Goal: Information Seeking & Learning: Learn about a topic

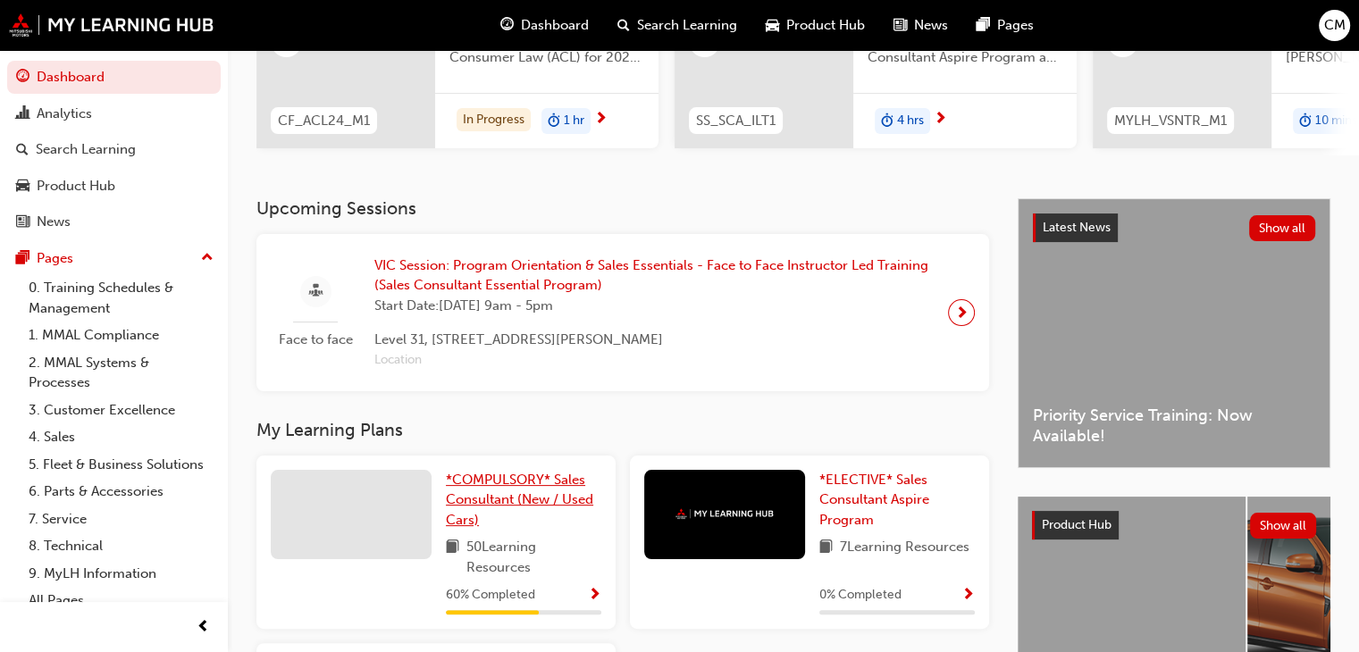
scroll to position [268, 0]
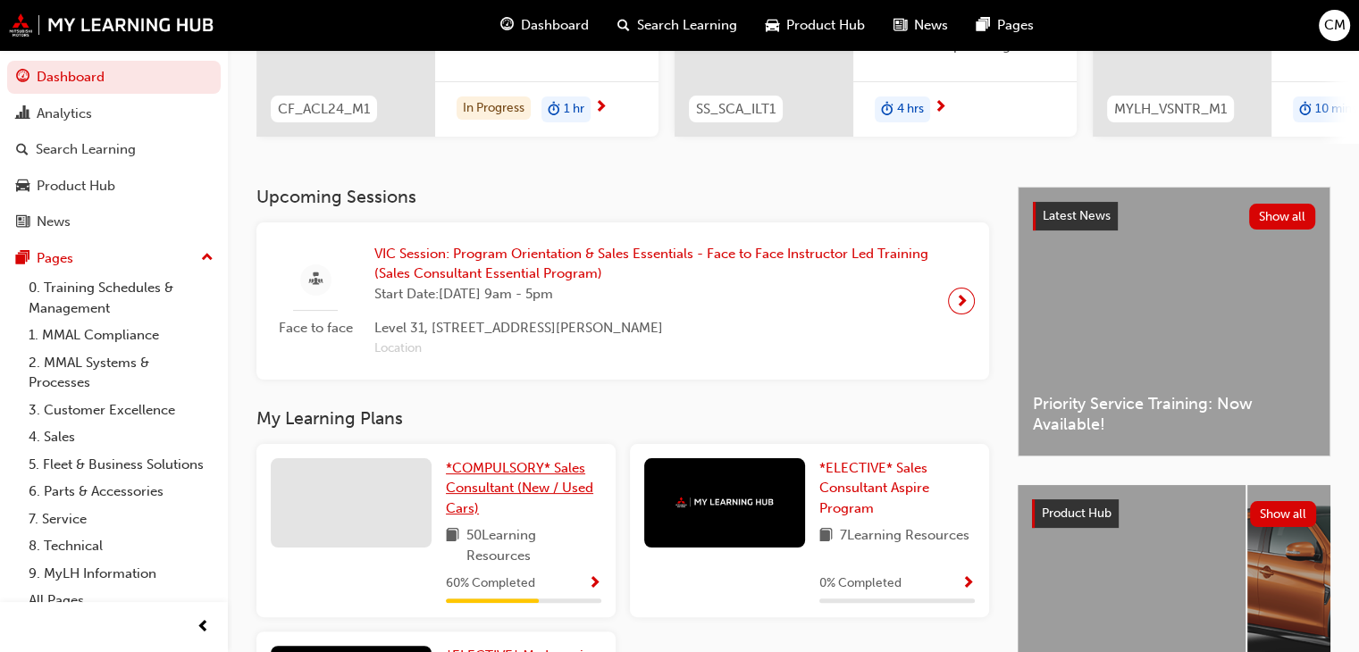
click at [527, 486] on span "*COMPULSORY* Sales Consultant (New / Used Cars)" at bounding box center [519, 488] width 147 height 56
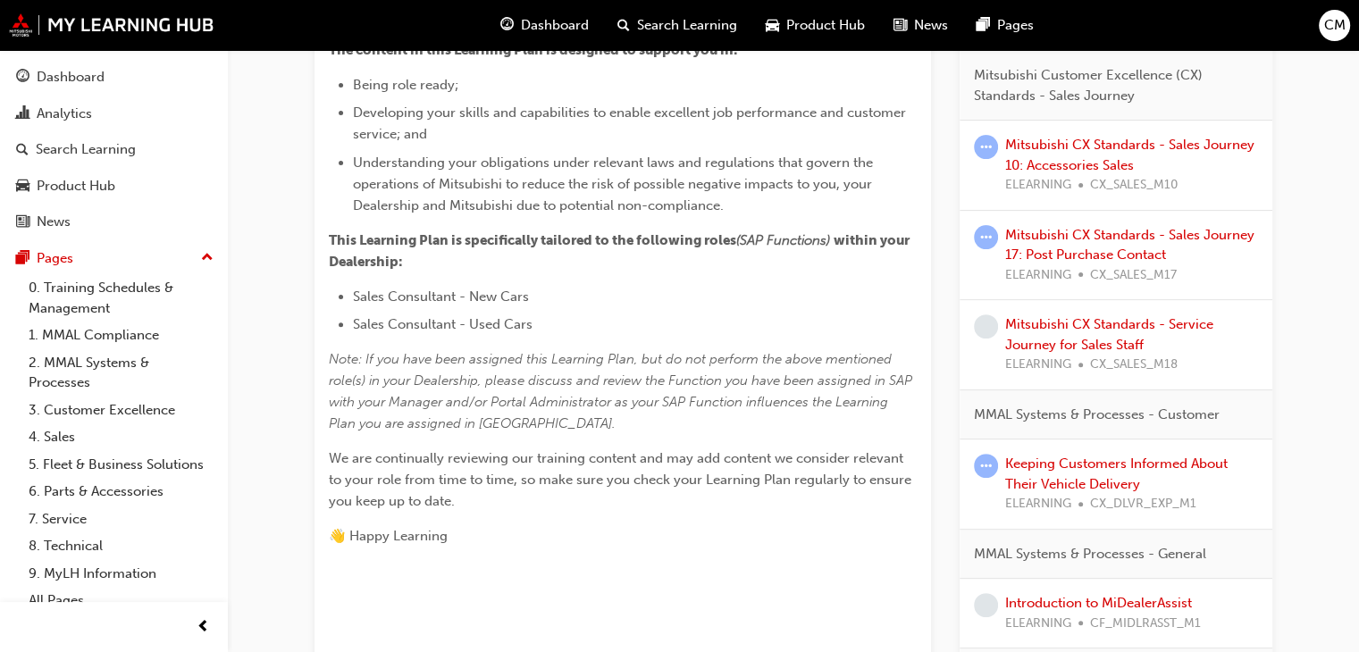
scroll to position [536, 0]
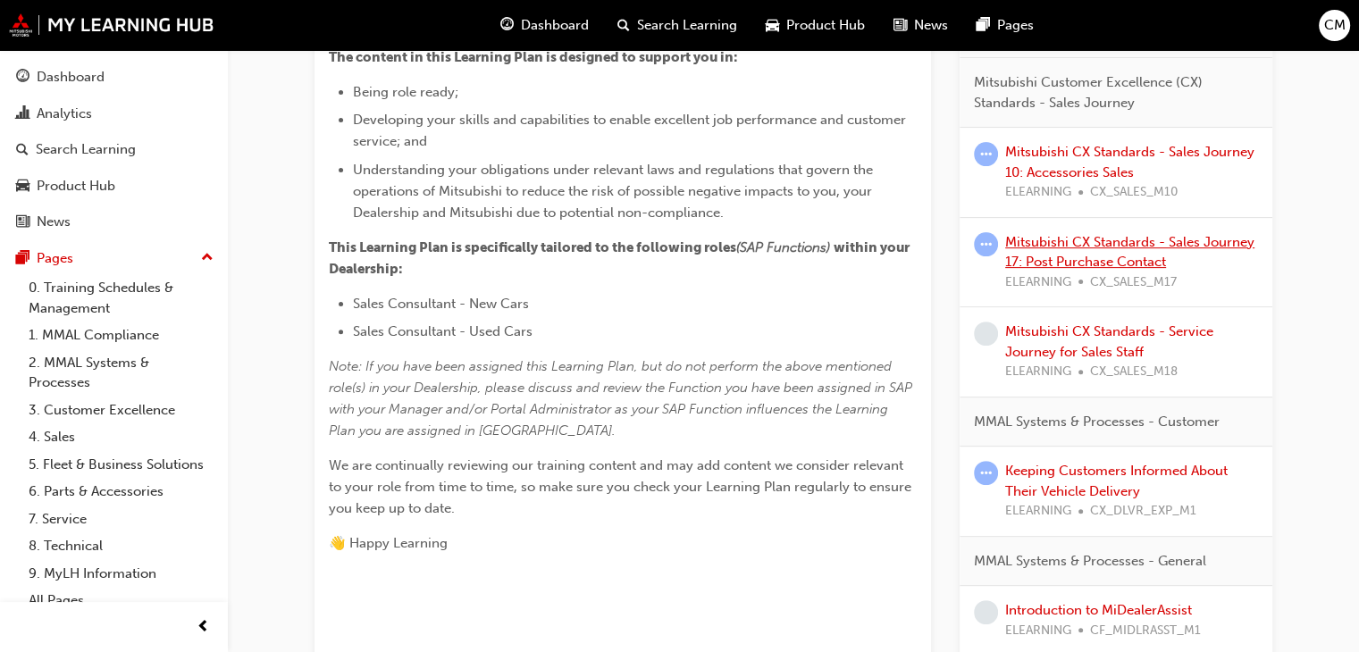
click at [1137, 237] on link "Mitsubishi CX Standards - Sales Journey 17: Post Purchase Contact" at bounding box center [1129, 252] width 249 height 37
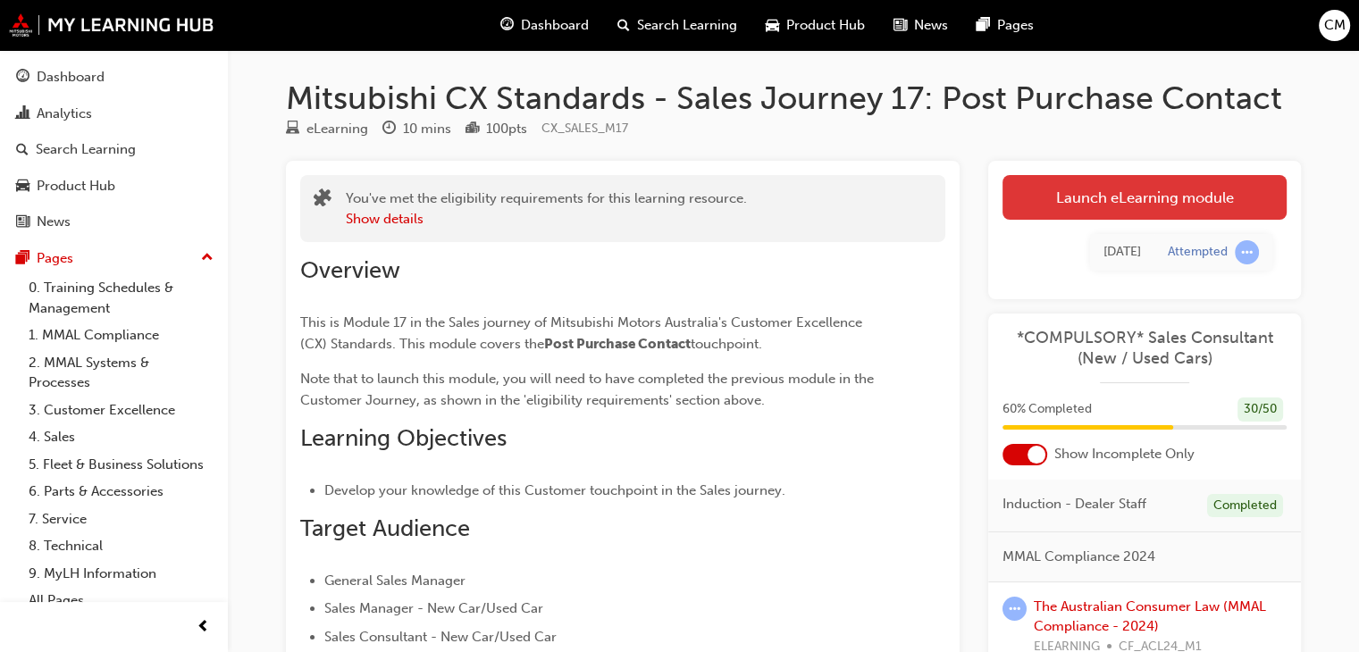
click at [1162, 192] on link "Launch eLearning module" at bounding box center [1145, 197] width 284 height 45
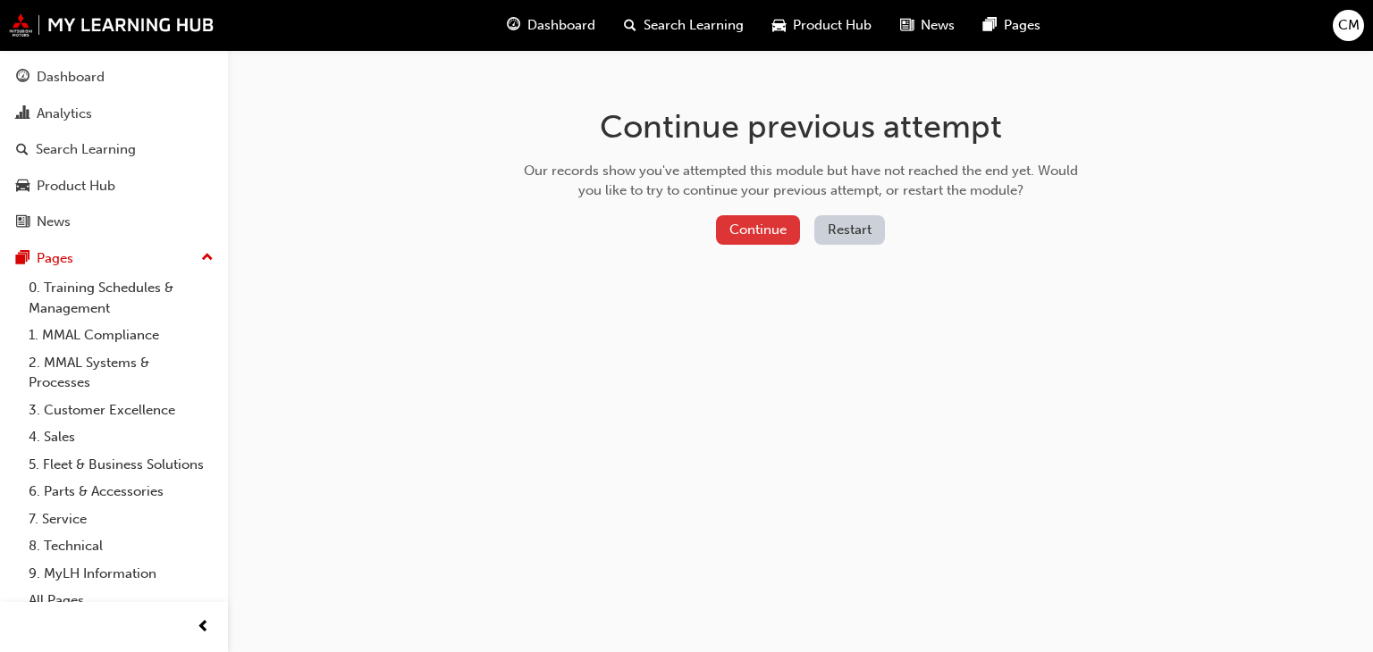
click at [753, 230] on button "Continue" at bounding box center [758, 229] width 84 height 29
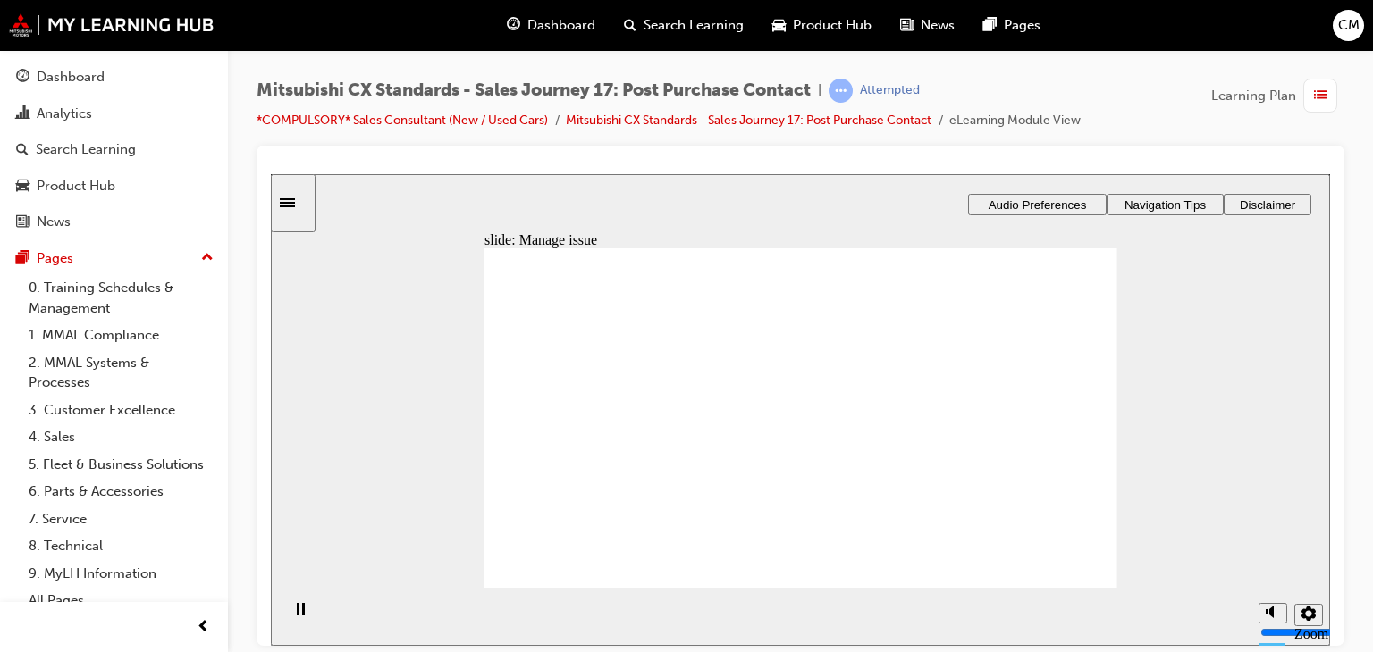
drag, startPoint x: 601, startPoint y: 433, endPoint x: 844, endPoint y: 385, distance: 248.7
drag, startPoint x: 592, startPoint y: 442, endPoint x: 780, endPoint y: 407, distance: 191.0
drag, startPoint x: 612, startPoint y: 436, endPoint x: 768, endPoint y: 433, distance: 155.5
drag, startPoint x: 626, startPoint y: 442, endPoint x: 808, endPoint y: 452, distance: 182.6
drag, startPoint x: 616, startPoint y: 431, endPoint x: 769, endPoint y: 460, distance: 155.6
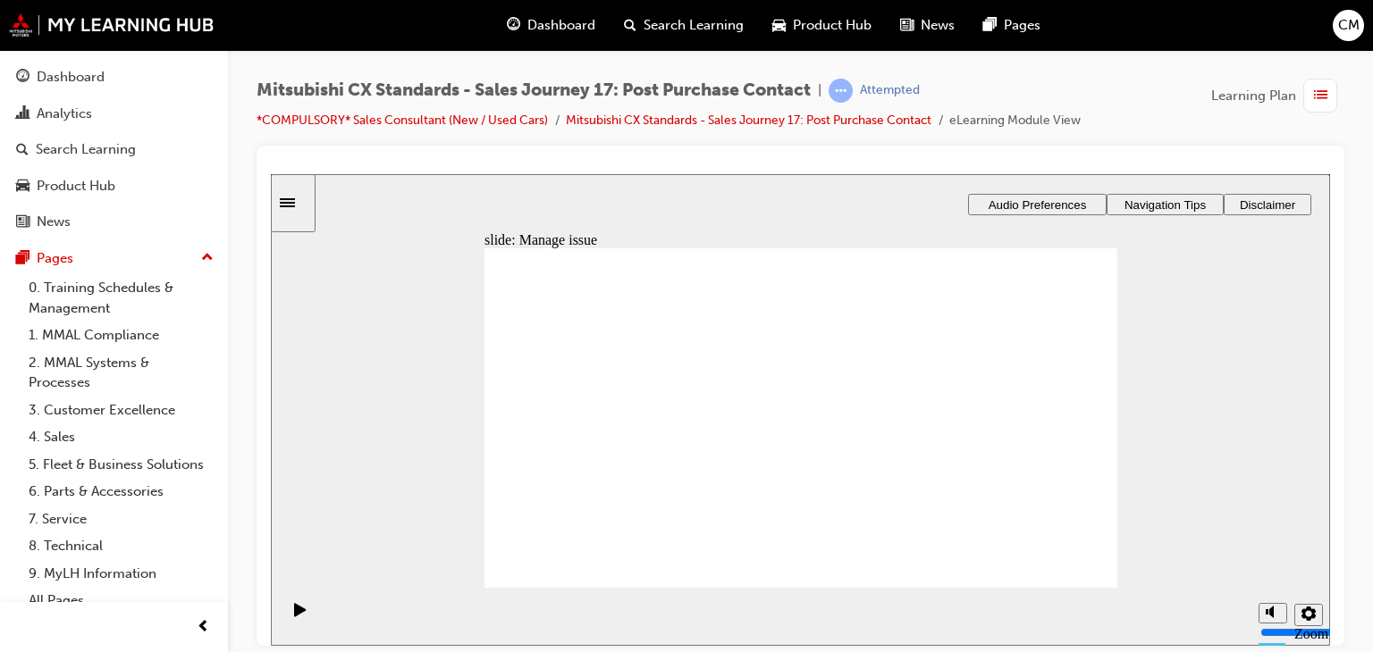
drag, startPoint x: 620, startPoint y: 432, endPoint x: 755, endPoint y: 506, distance: 154.0
checkbox input "true"
drag, startPoint x: 653, startPoint y: 424, endPoint x: 657, endPoint y: 462, distance: 37.7
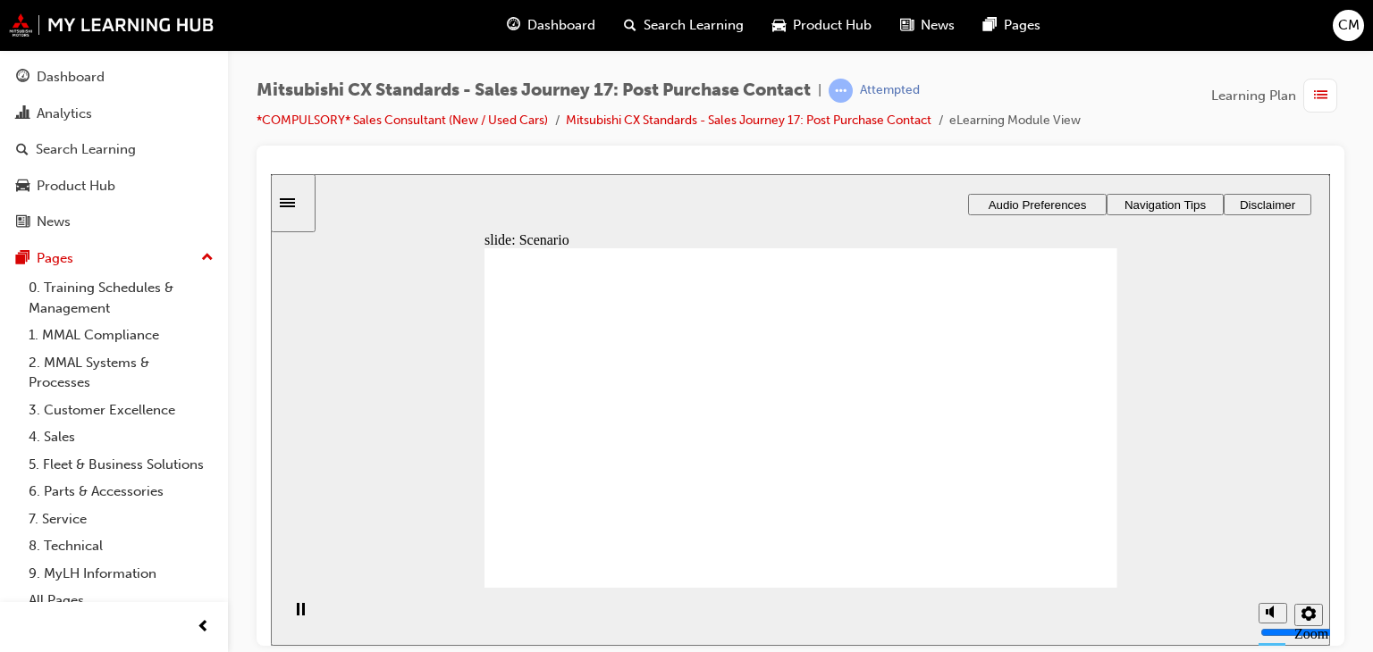
checkbox input "true"
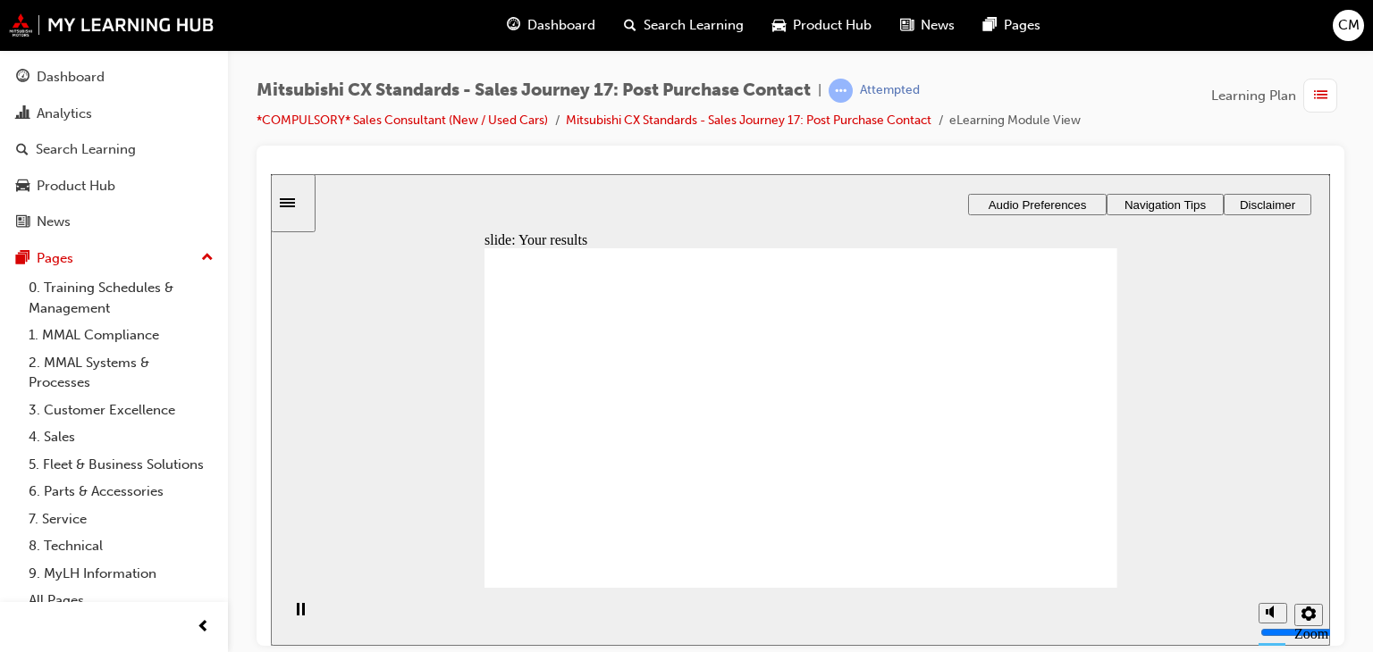
checkbox input "true"
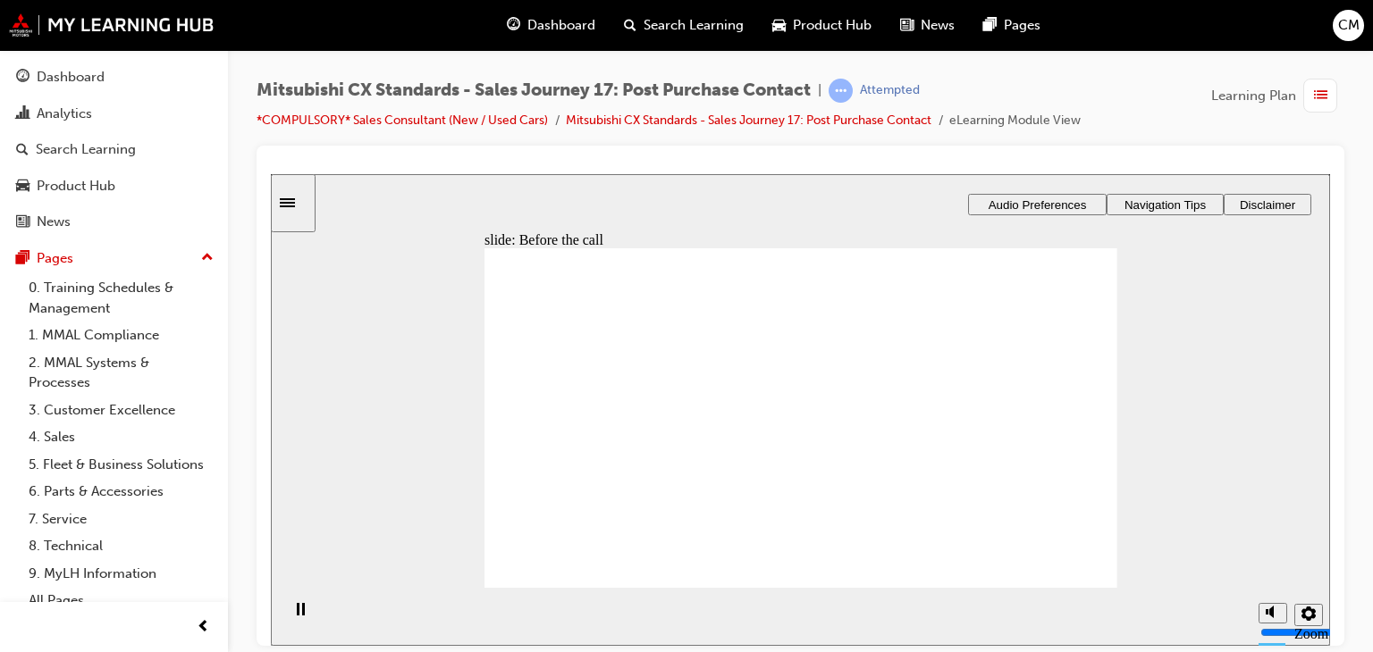
drag, startPoint x: 636, startPoint y: 433, endPoint x: 834, endPoint y: 334, distance: 220.6
drag, startPoint x: 646, startPoint y: 430, endPoint x: 1038, endPoint y: 387, distance: 394.6
drag, startPoint x: 631, startPoint y: 447, endPoint x: 841, endPoint y: 410, distance: 213.2
drag, startPoint x: 609, startPoint y: 452, endPoint x: 1011, endPoint y: 427, distance: 402.0
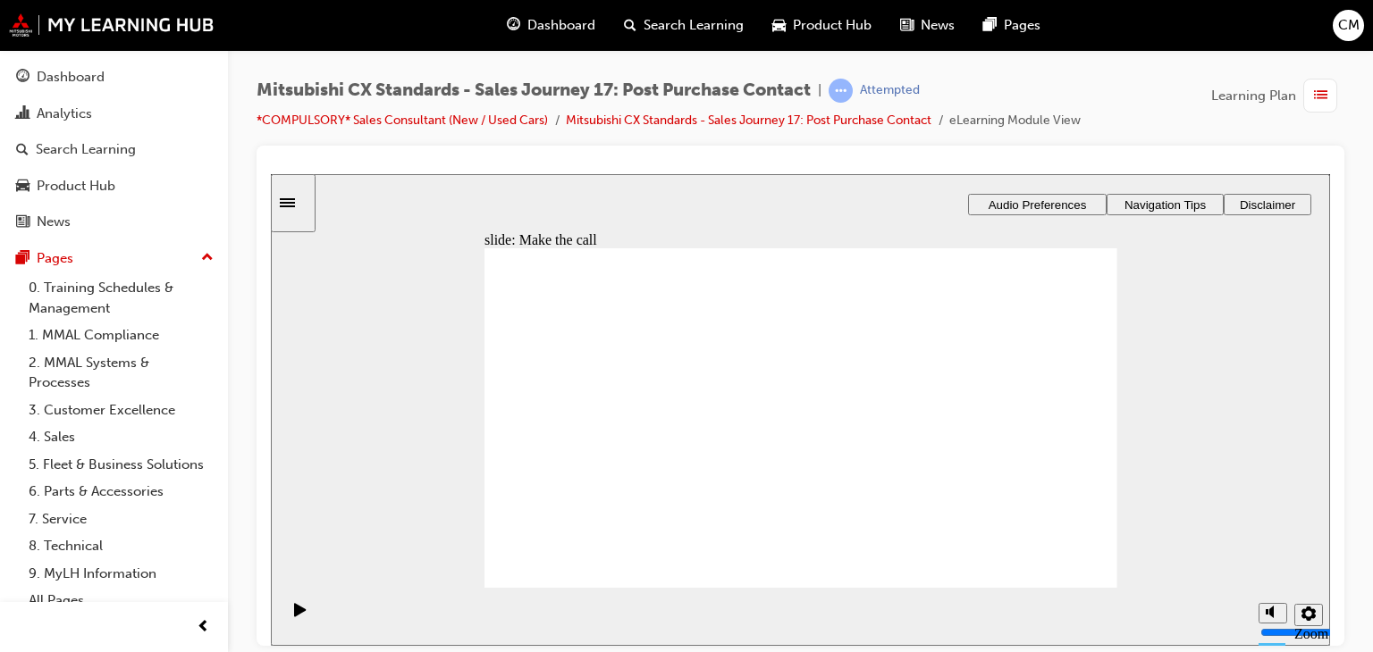
drag, startPoint x: 608, startPoint y: 456, endPoint x: 774, endPoint y: 434, distance: 167.6
drag, startPoint x: 621, startPoint y: 452, endPoint x: 1012, endPoint y: 424, distance: 391.6
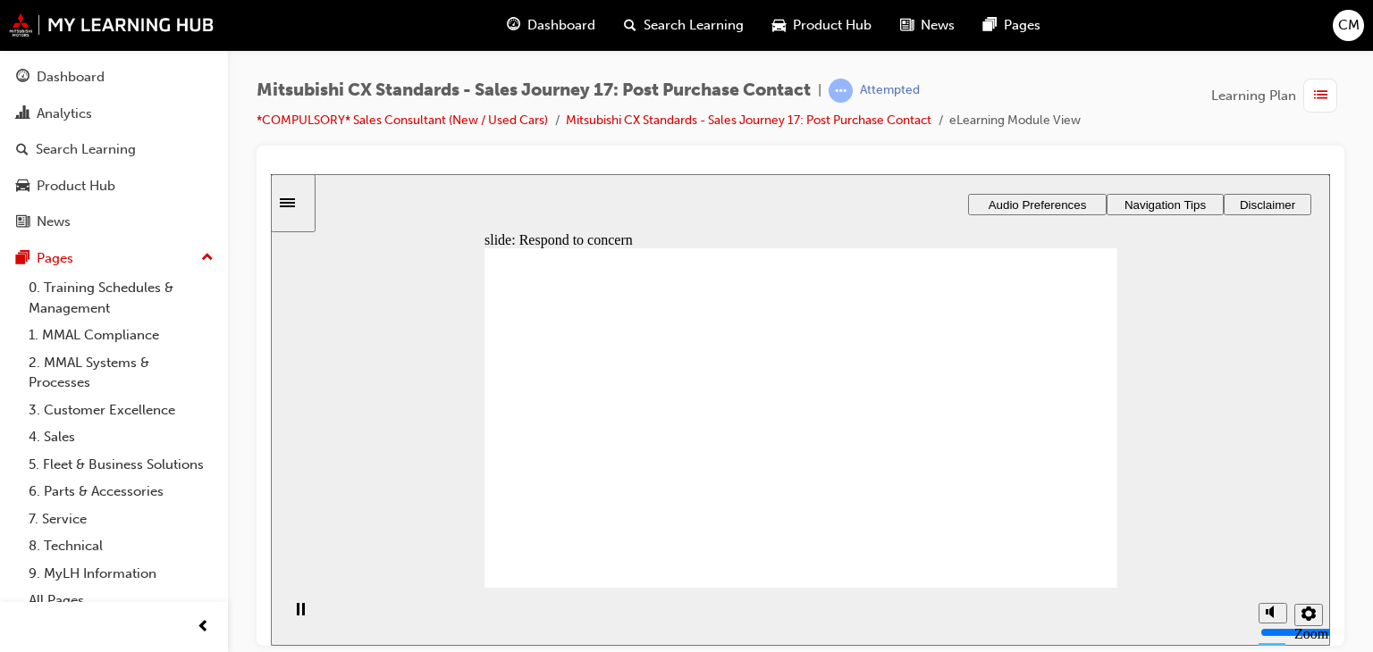
drag, startPoint x: 654, startPoint y: 452, endPoint x: 1000, endPoint y: 427, distance: 346.7
drag, startPoint x: 643, startPoint y: 419, endPoint x: 851, endPoint y: 407, distance: 207.6
drag, startPoint x: 604, startPoint y: 441, endPoint x: 811, endPoint y: 443, distance: 206.4
drag, startPoint x: 592, startPoint y: 454, endPoint x: 808, endPoint y: 486, distance: 218.6
drag, startPoint x: 627, startPoint y: 528, endPoint x: 599, endPoint y: 525, distance: 28.7
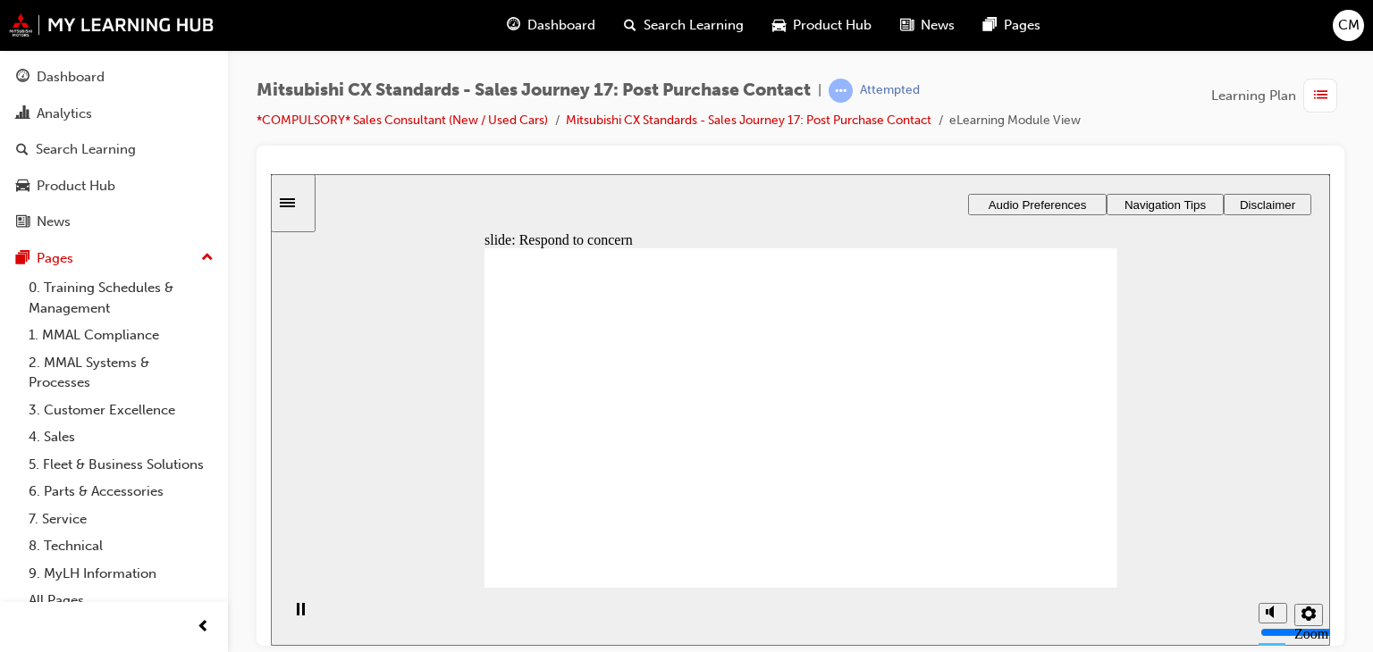
drag, startPoint x: 597, startPoint y: 430, endPoint x: 785, endPoint y: 388, distance: 193.2
drag, startPoint x: 596, startPoint y: 432, endPoint x: 774, endPoint y: 405, distance: 179.8
drag, startPoint x: 621, startPoint y: 428, endPoint x: 1069, endPoint y: 382, distance: 450.1
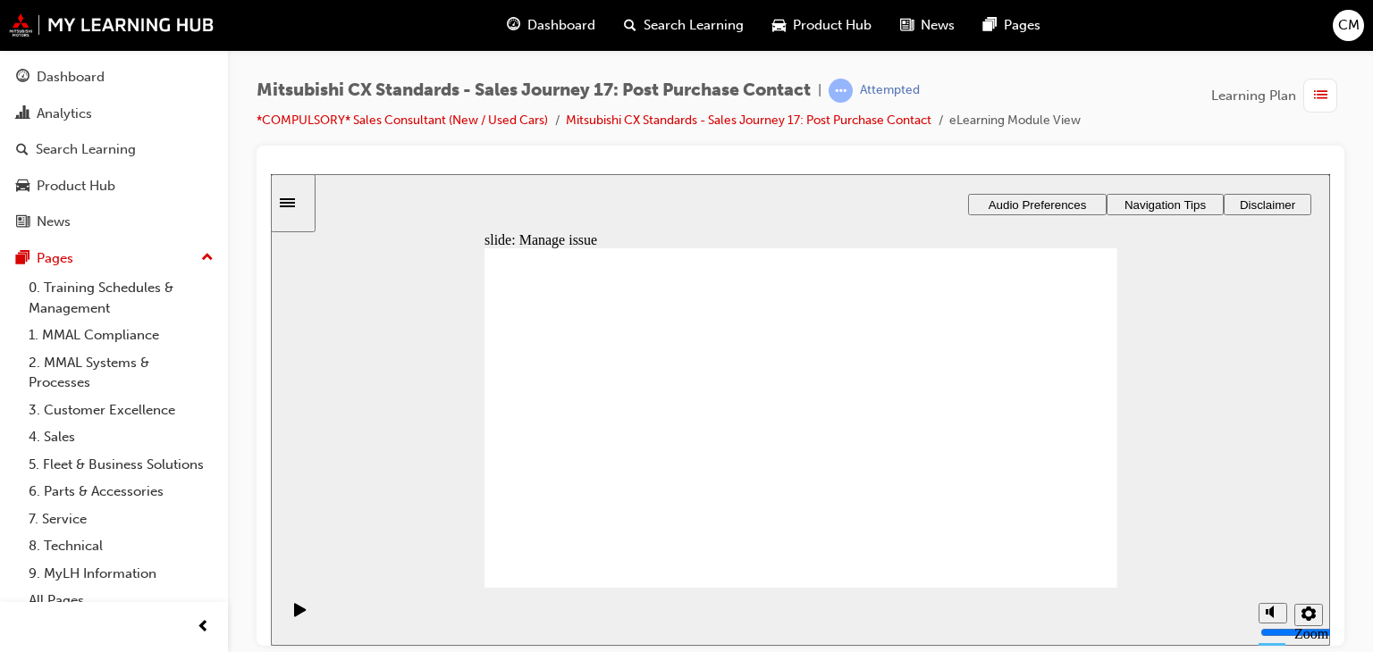
drag, startPoint x: 615, startPoint y: 435, endPoint x: 908, endPoint y: 429, distance: 293.2
drag, startPoint x: 595, startPoint y: 439, endPoint x: 780, endPoint y: 430, distance: 185.2
drag, startPoint x: 576, startPoint y: 441, endPoint x: 715, endPoint y: 442, distance: 138.5
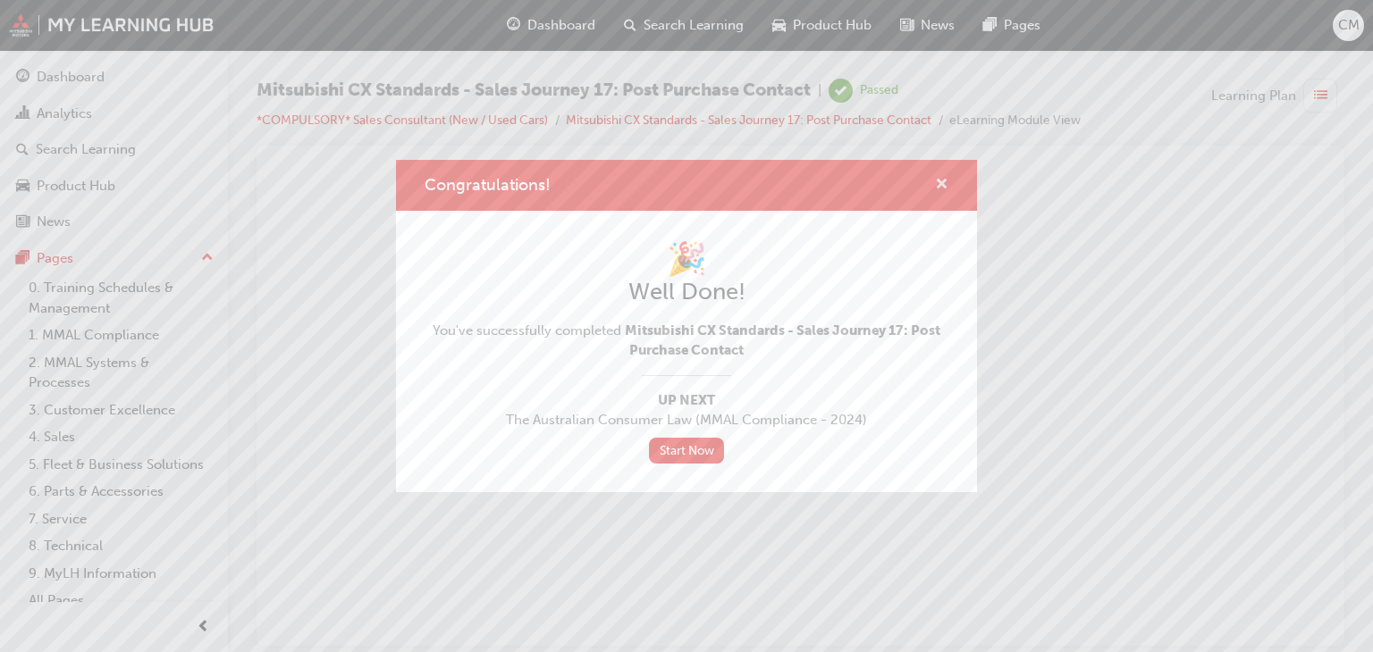
click at [945, 185] on span "cross-icon" at bounding box center [941, 186] width 13 height 16
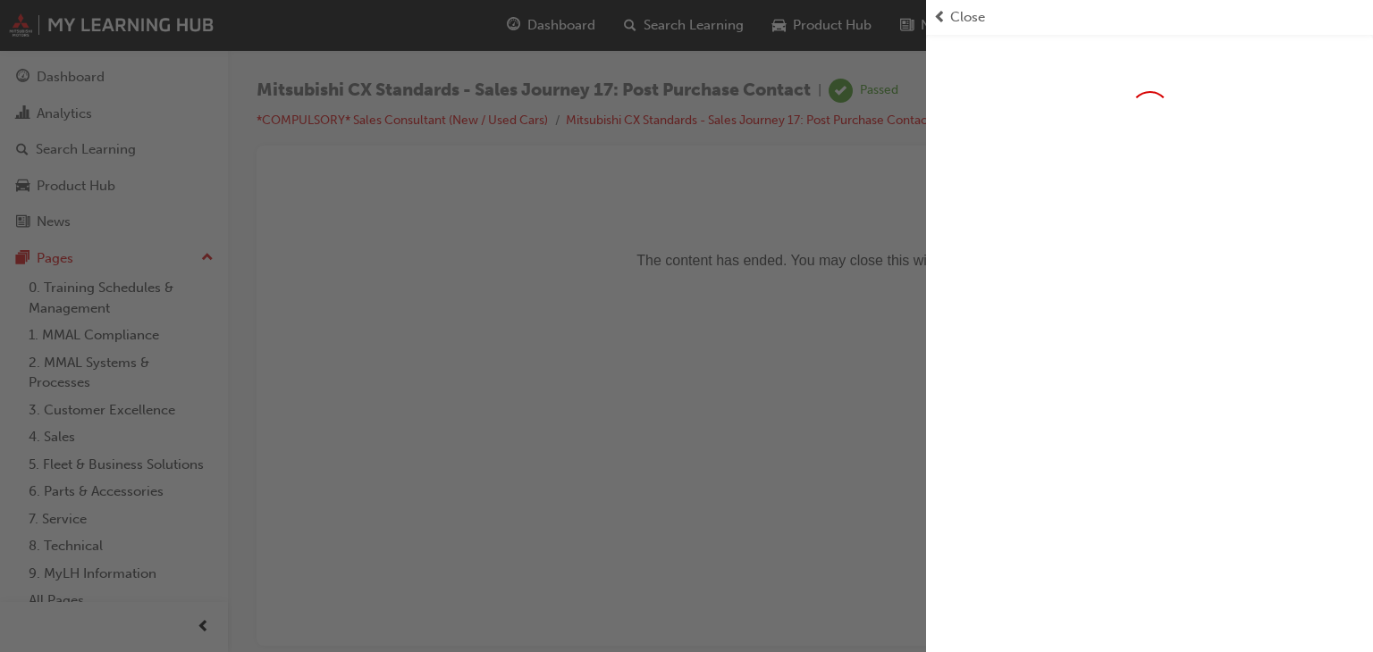
click at [954, 13] on span "Close" at bounding box center [967, 17] width 35 height 21
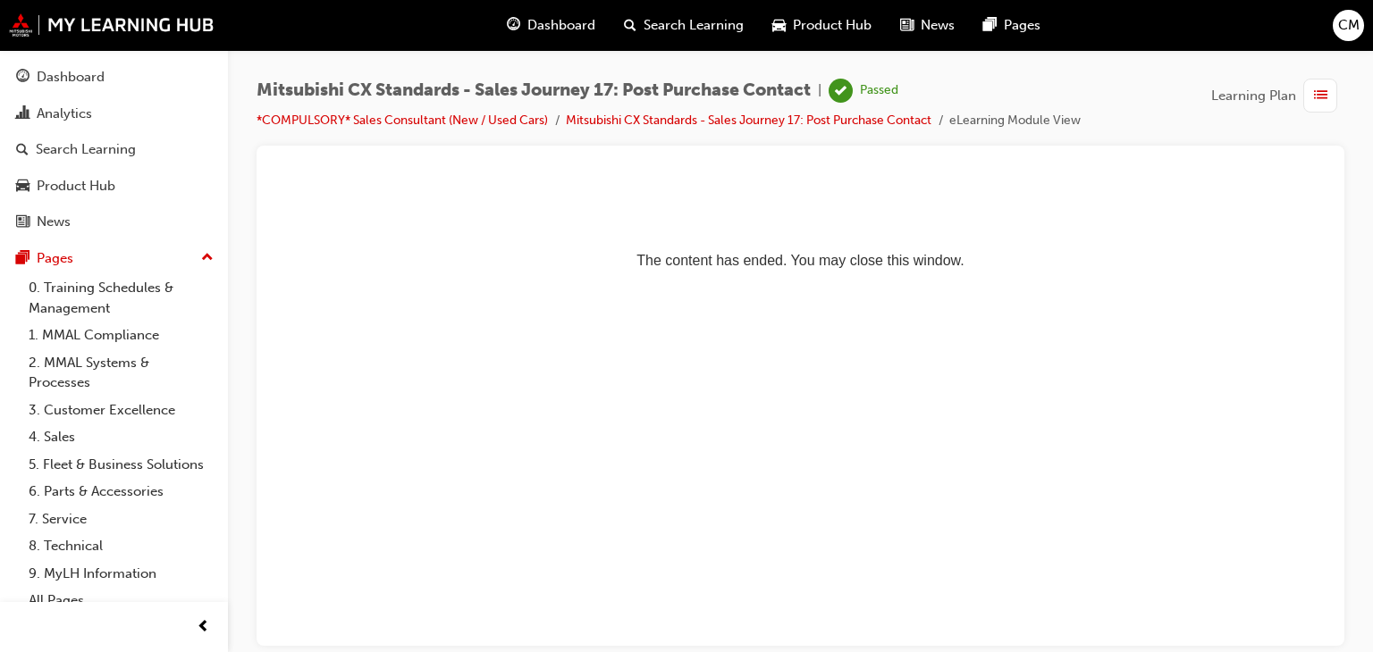
click at [575, 19] on span "Dashboard" at bounding box center [561, 25] width 68 height 21
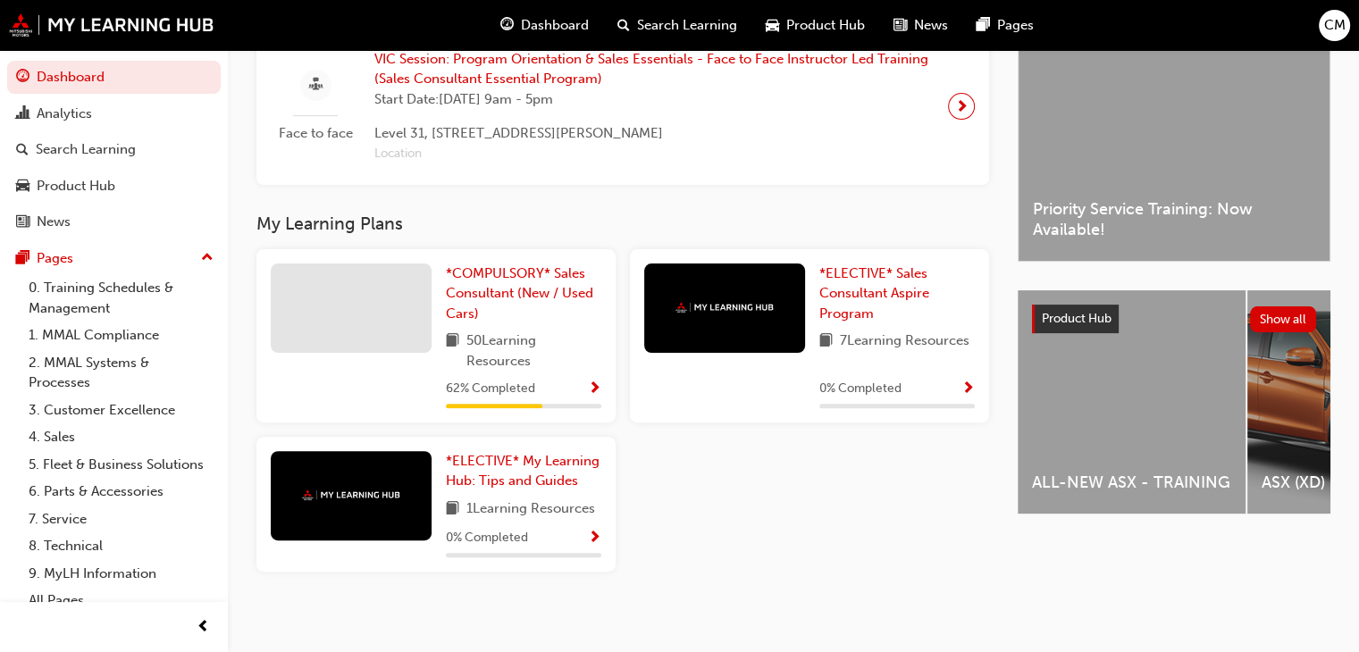
scroll to position [476, 0]
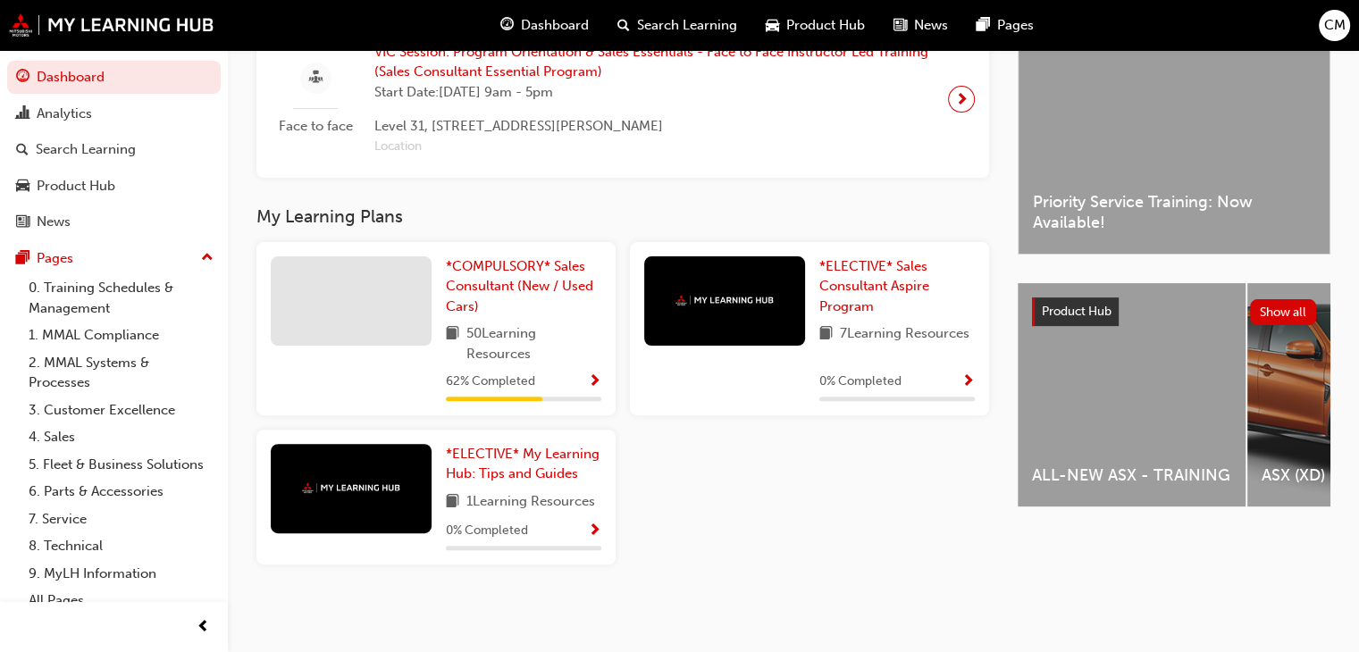
click at [551, 382] on div "62 % Completed" at bounding box center [523, 382] width 155 height 22
click at [598, 382] on span "Show Progress" at bounding box center [594, 382] width 13 height 16
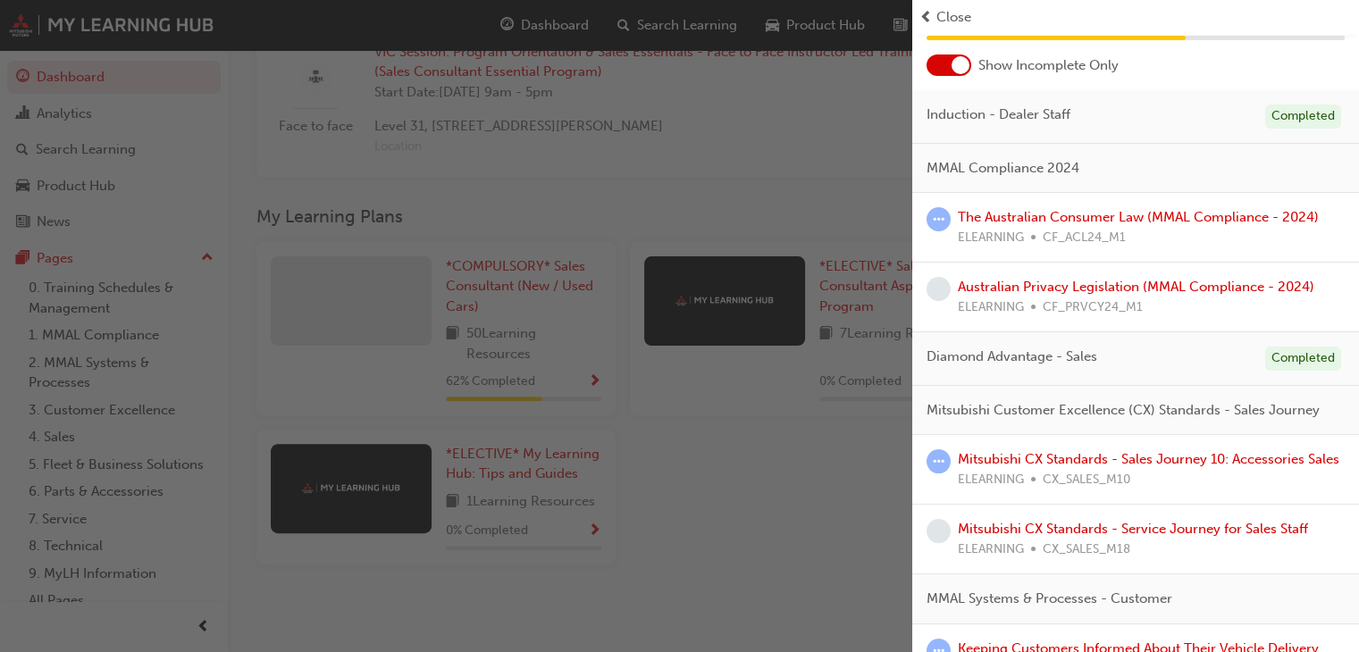
scroll to position [179, 0]
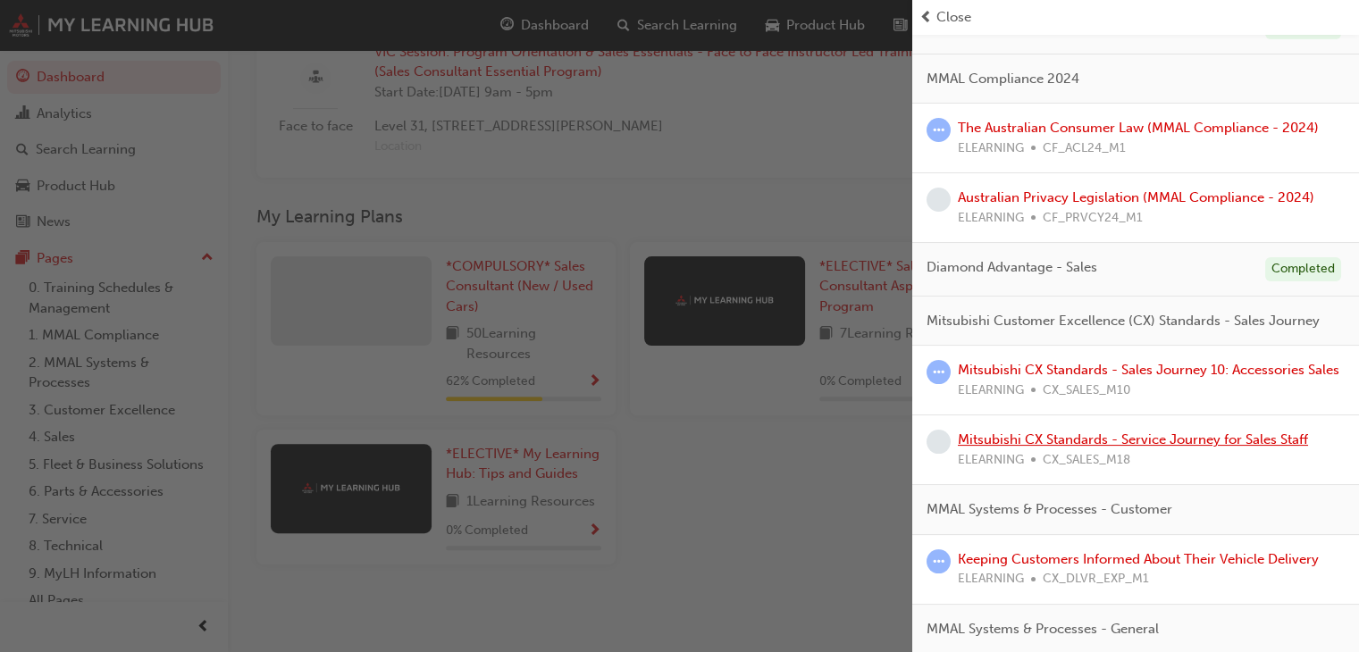
click at [1120, 448] on link "Mitsubishi CX Standards - Service Journey for Sales Staff" at bounding box center [1133, 440] width 350 height 16
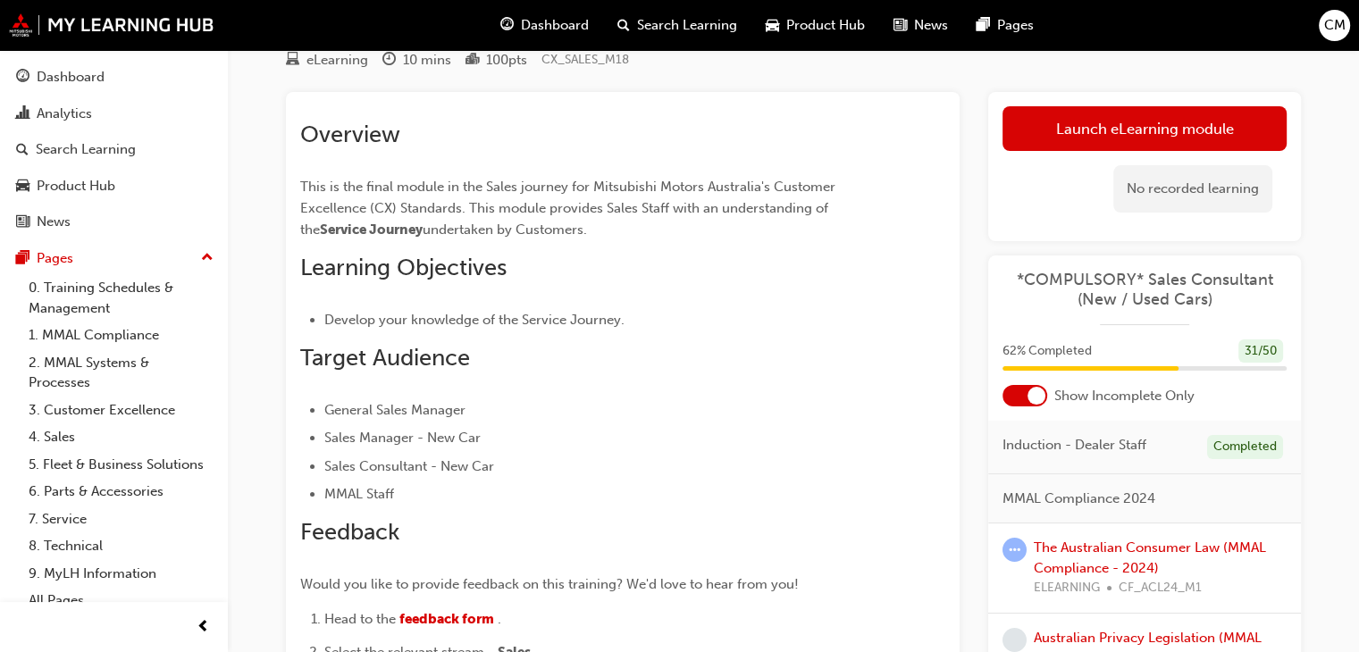
scroll to position [66, 0]
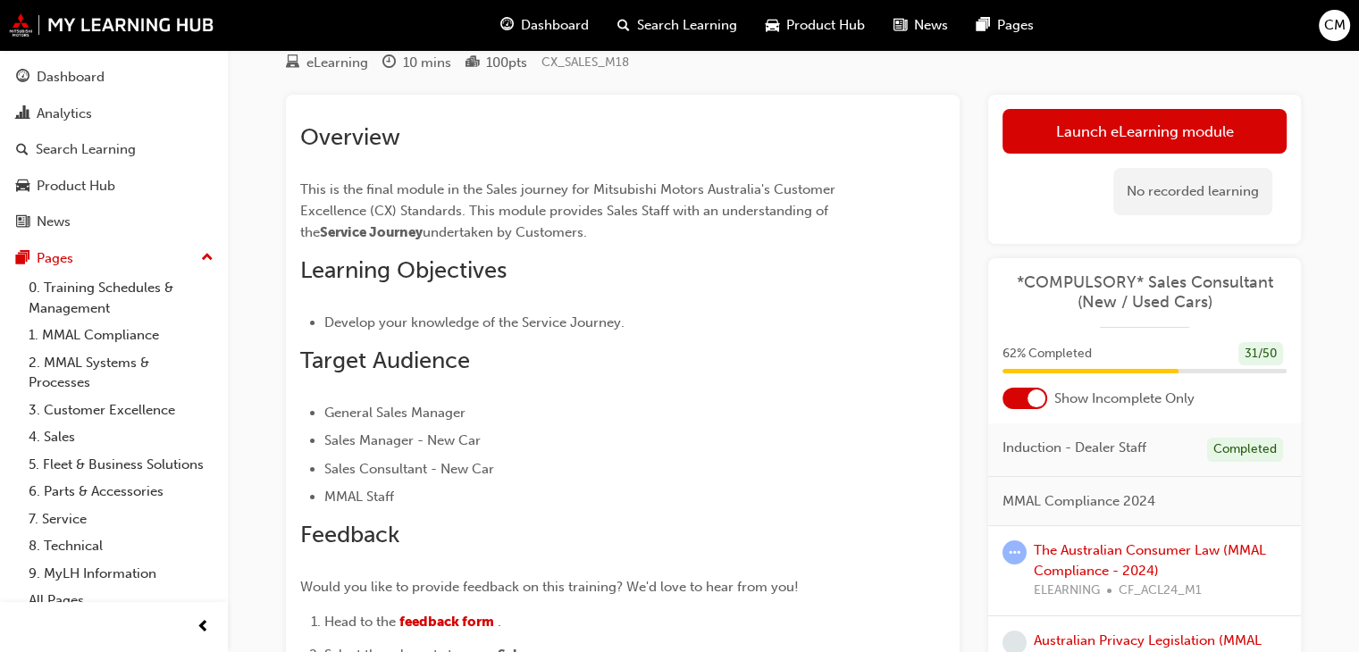
click at [1191, 137] on link "Launch eLearning module" at bounding box center [1145, 131] width 284 height 45
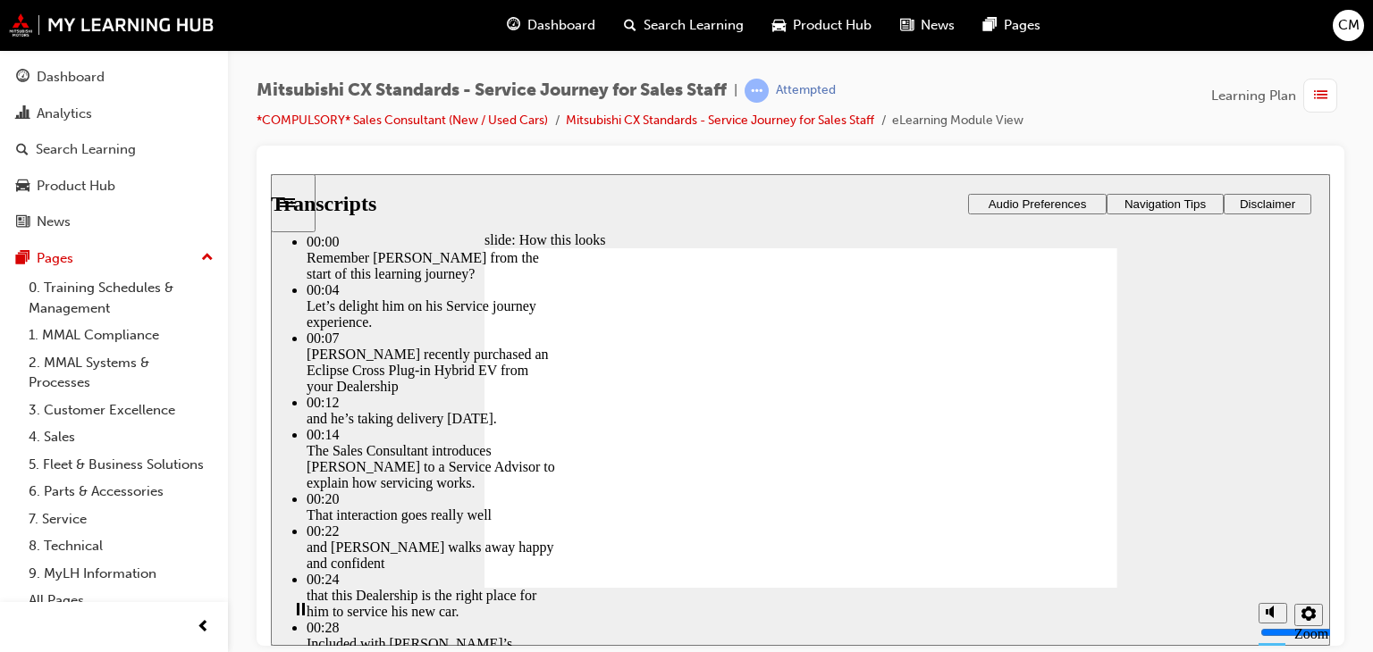
type input "330"
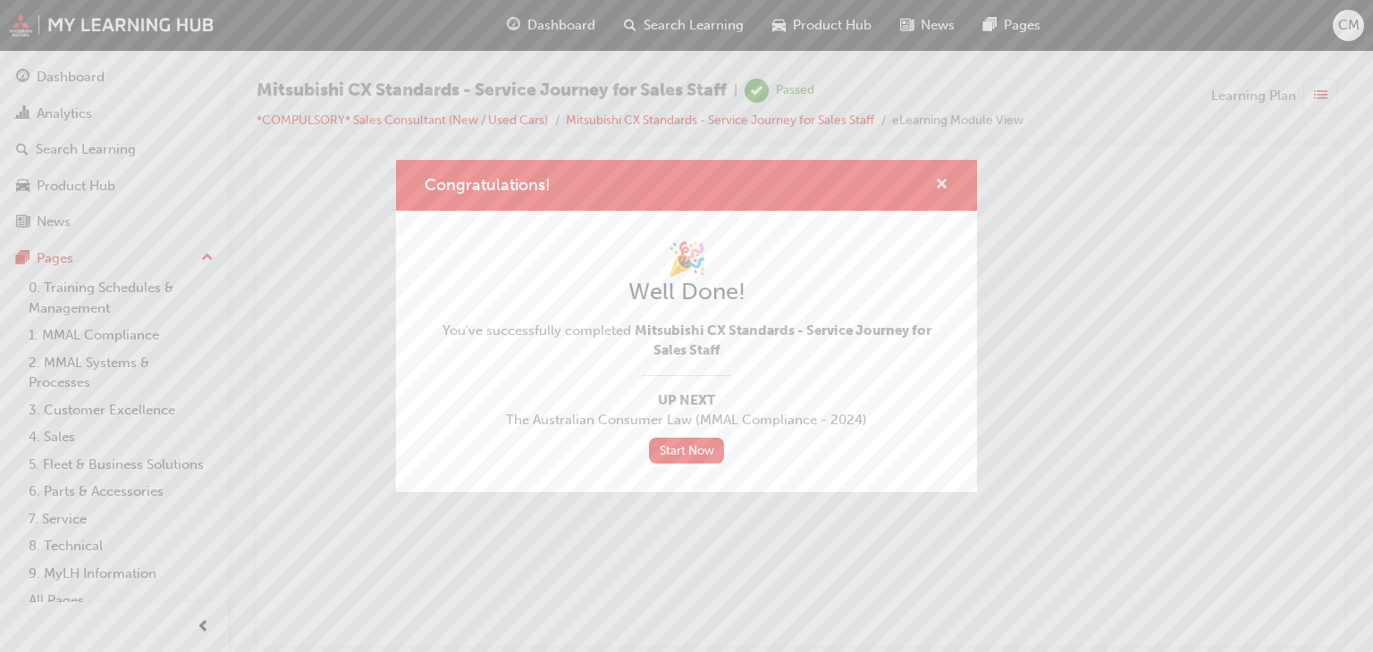
click at [940, 183] on span "cross-icon" at bounding box center [941, 186] width 13 height 16
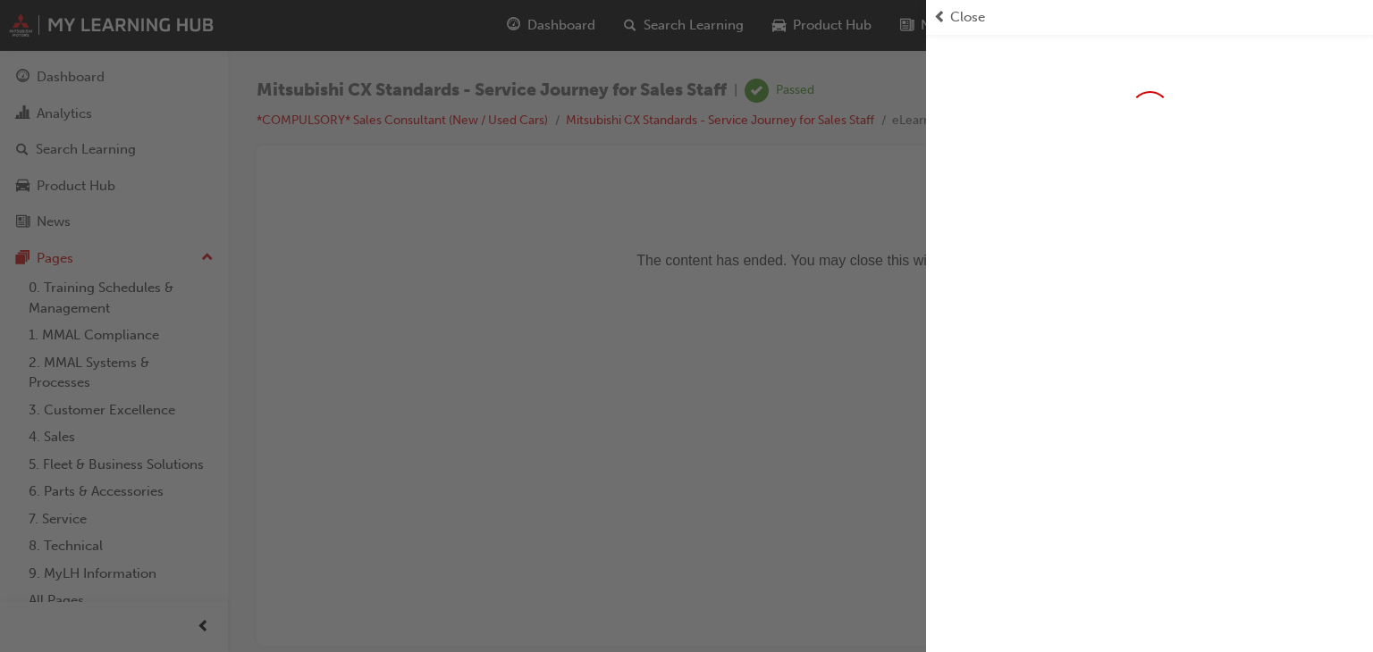
click at [958, 15] on span "Close" at bounding box center [967, 17] width 35 height 21
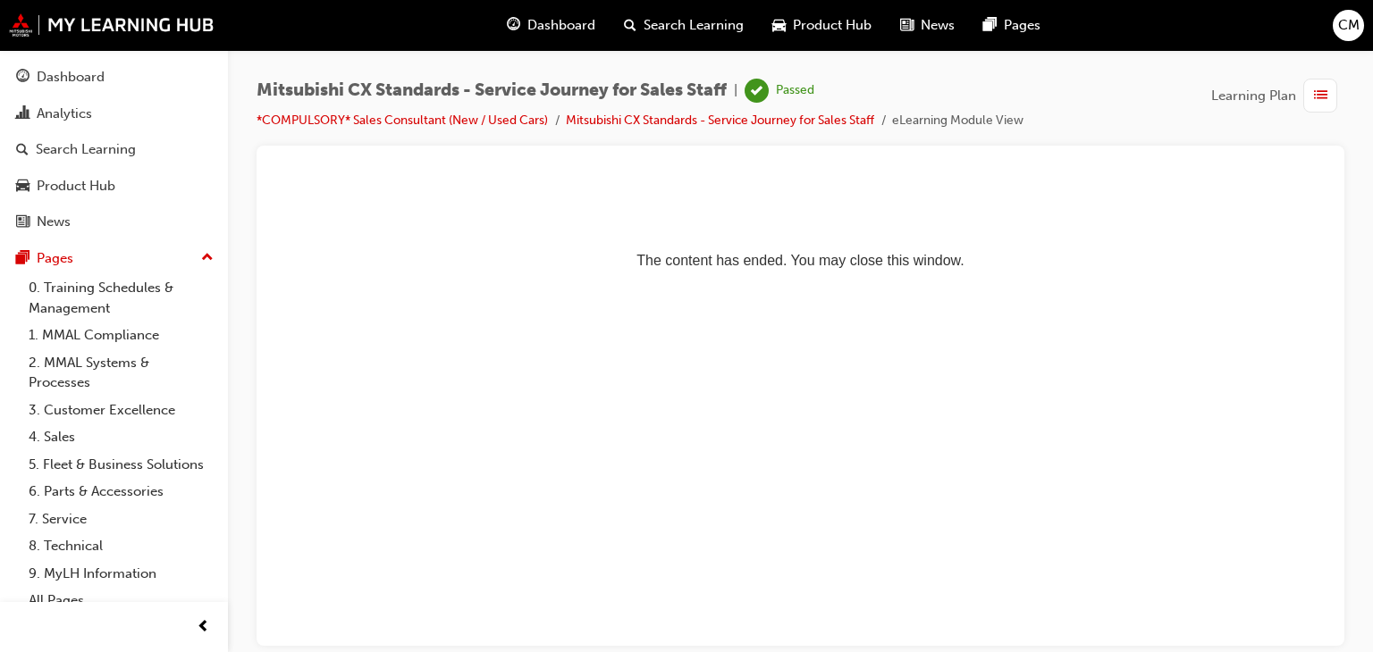
click at [540, 22] on span "Dashboard" at bounding box center [561, 25] width 68 height 21
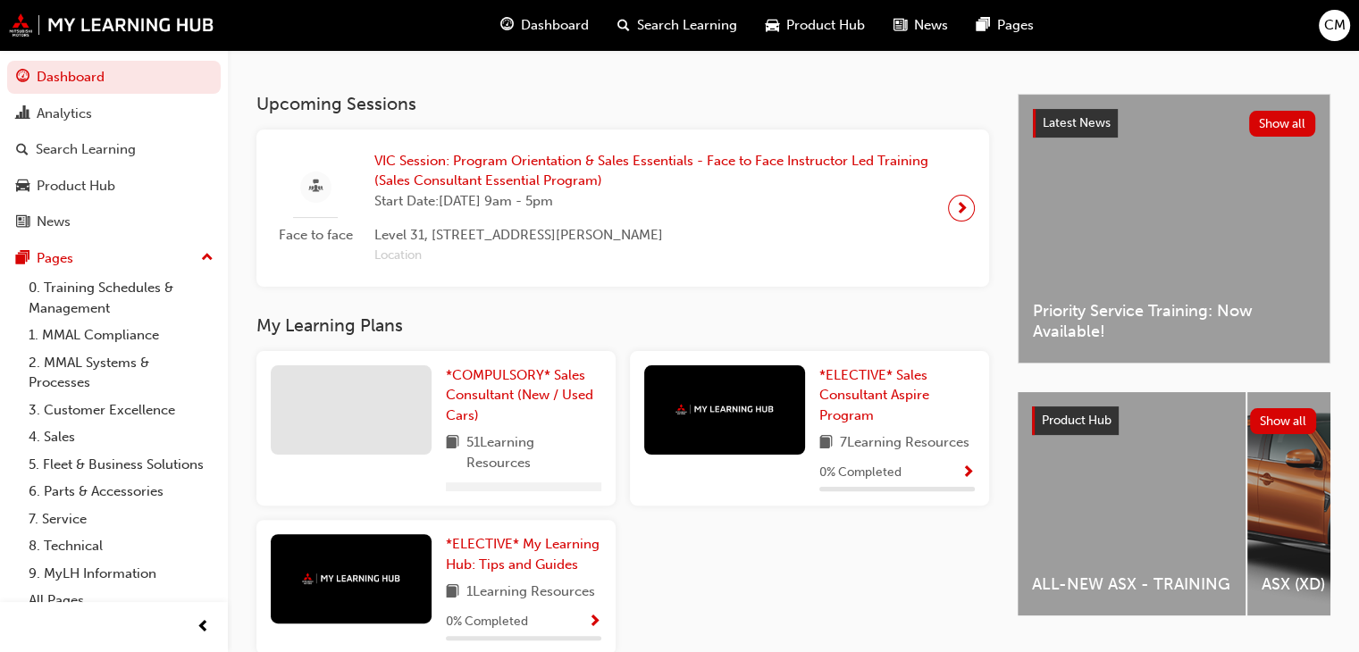
scroll to position [447, 0]
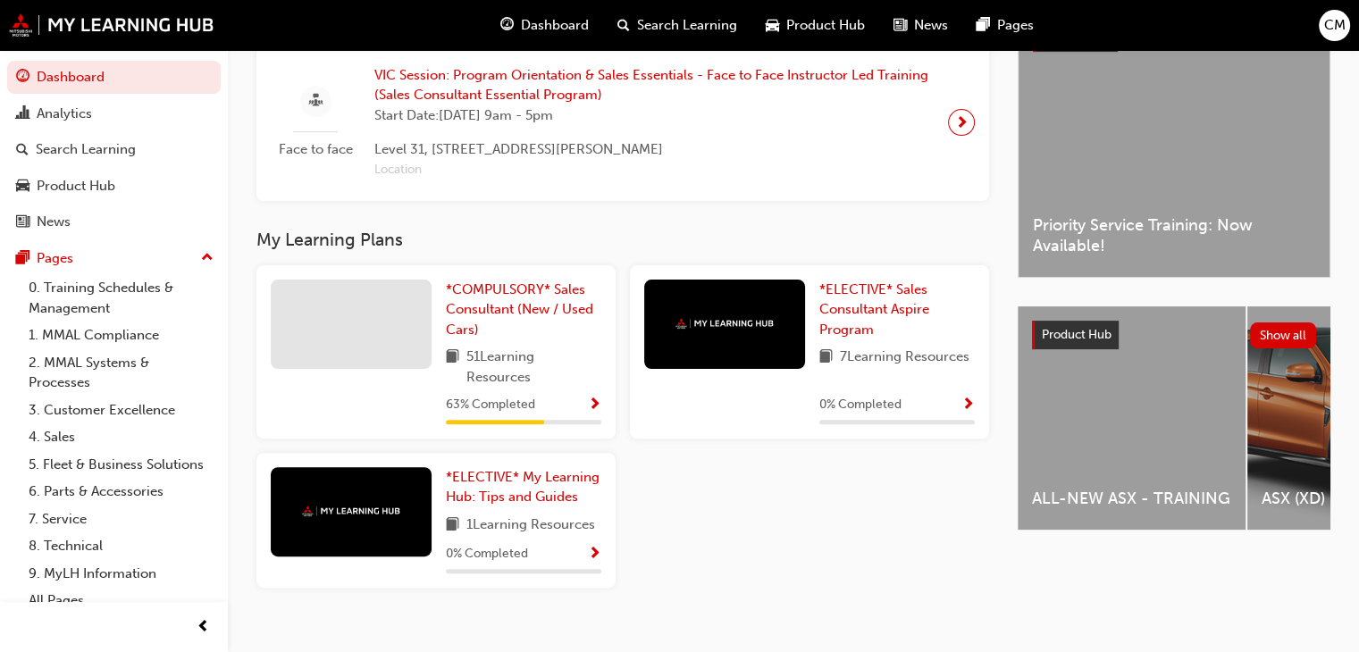
click at [582, 411] on div "63 % Completed" at bounding box center [523, 405] width 155 height 22
click at [594, 412] on span "Show Progress" at bounding box center [594, 406] width 13 height 16
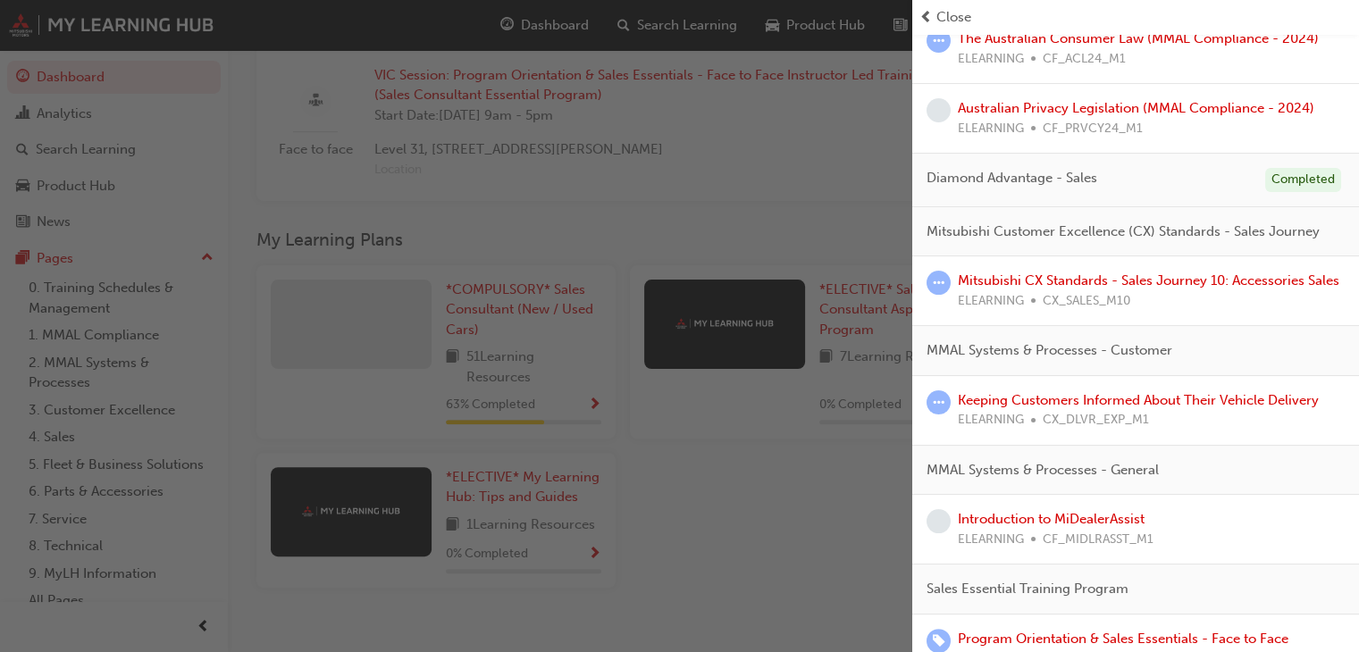
scroll to position [357, 0]
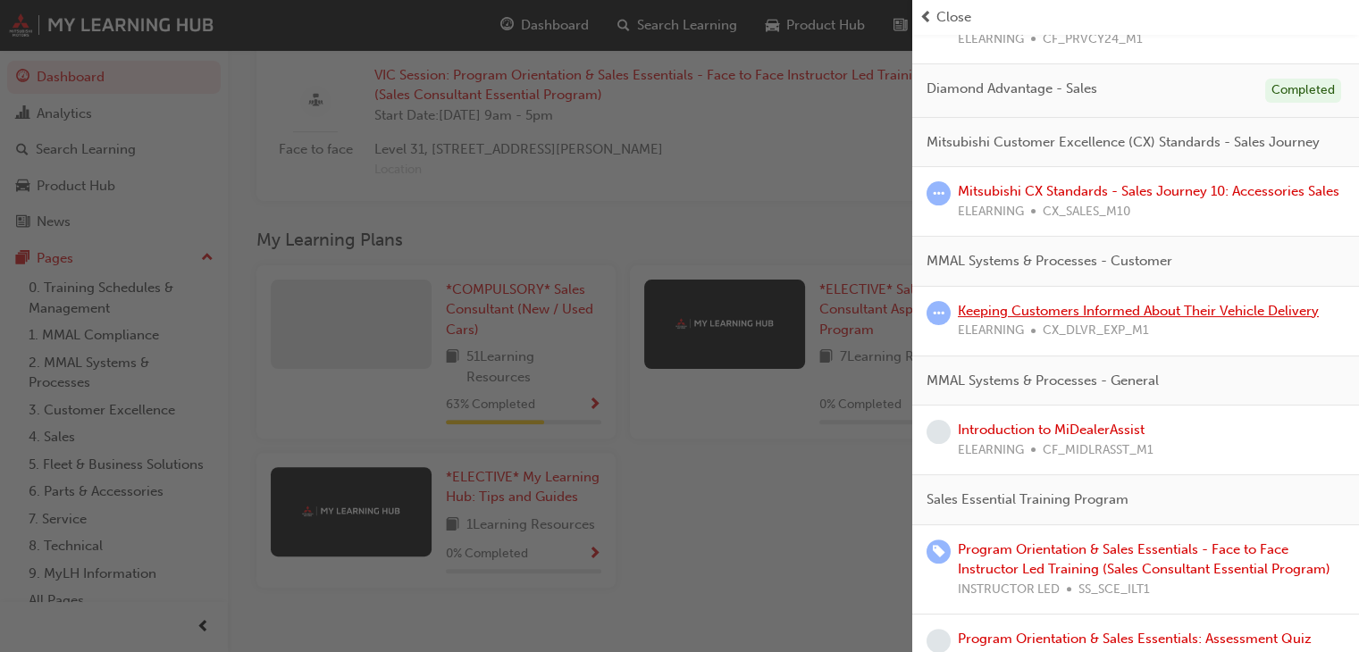
click at [1183, 319] on link "Keeping Customers Informed About Their Vehicle Delivery" at bounding box center [1138, 311] width 361 height 16
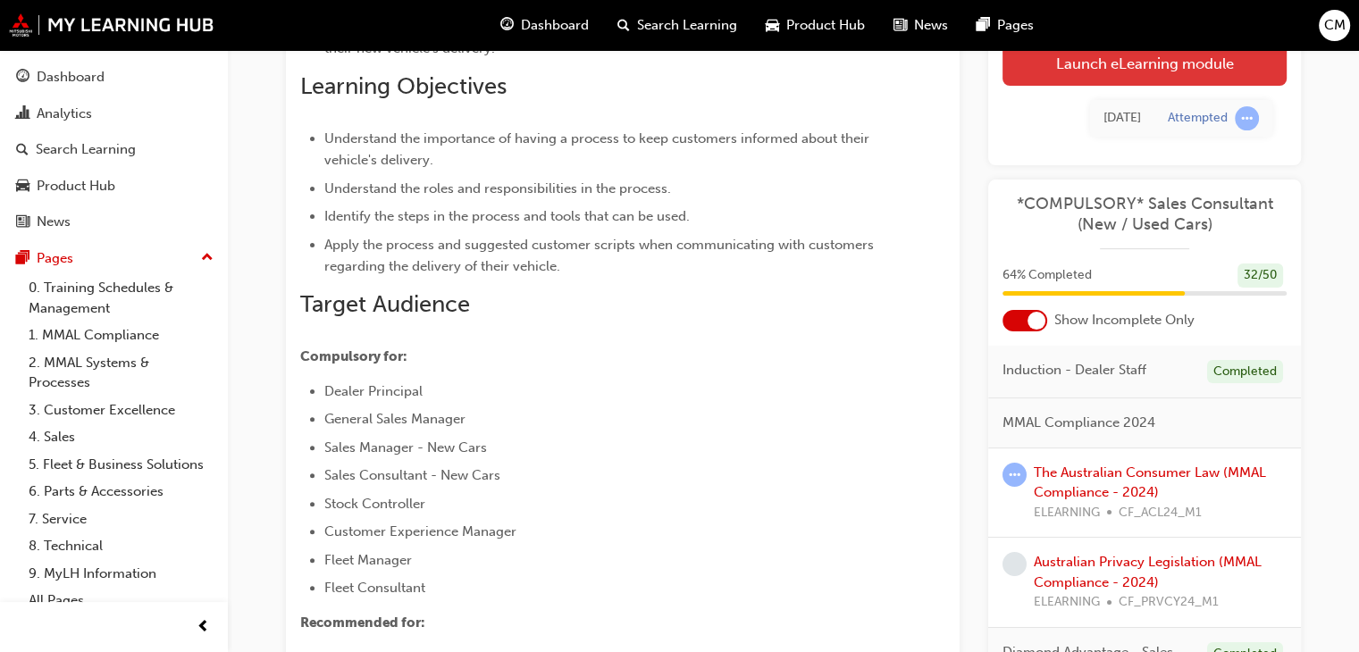
click at [1112, 73] on link "Launch eLearning module" at bounding box center [1145, 63] width 284 height 45
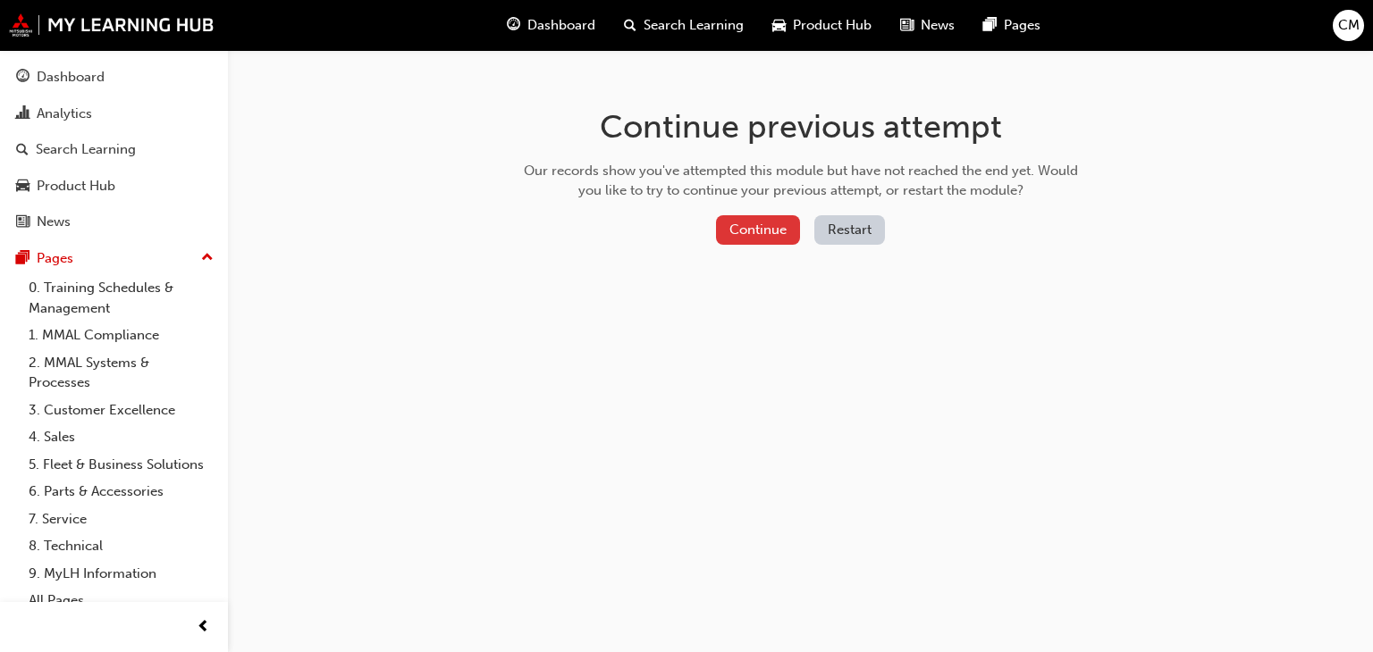
click at [754, 239] on button "Continue" at bounding box center [758, 229] width 84 height 29
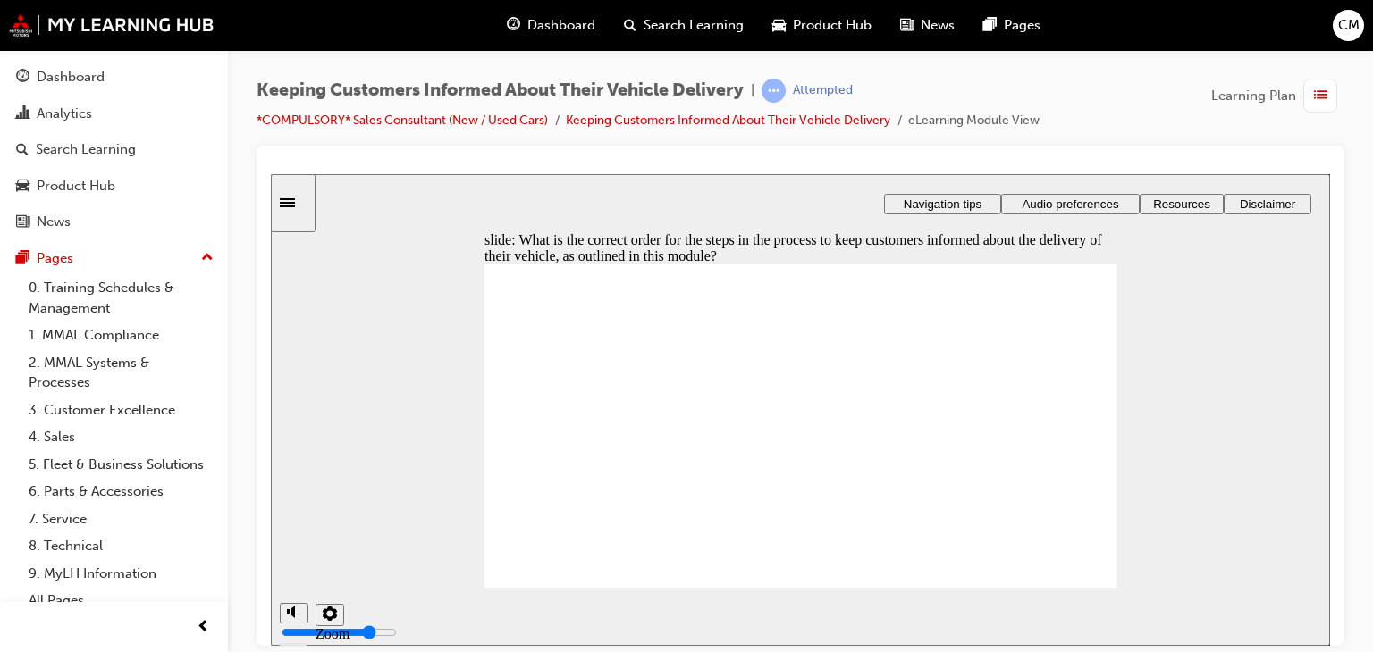
drag, startPoint x: 690, startPoint y: 461, endPoint x: 701, endPoint y: 407, distance: 54.7
drag, startPoint x: 694, startPoint y: 470, endPoint x: 695, endPoint y: 439, distance: 31.3
drag, startPoint x: 697, startPoint y: 518, endPoint x: 697, endPoint y: 462, distance: 56.3
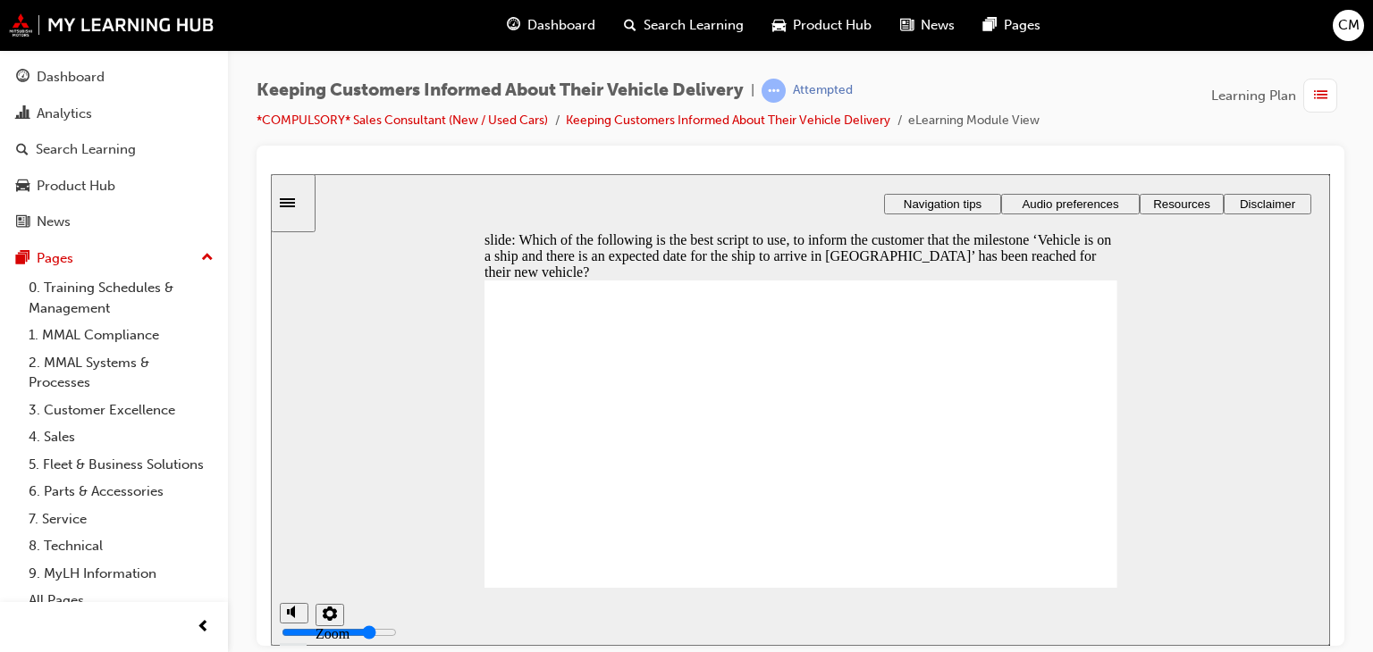
radio input "false"
radio input "true"
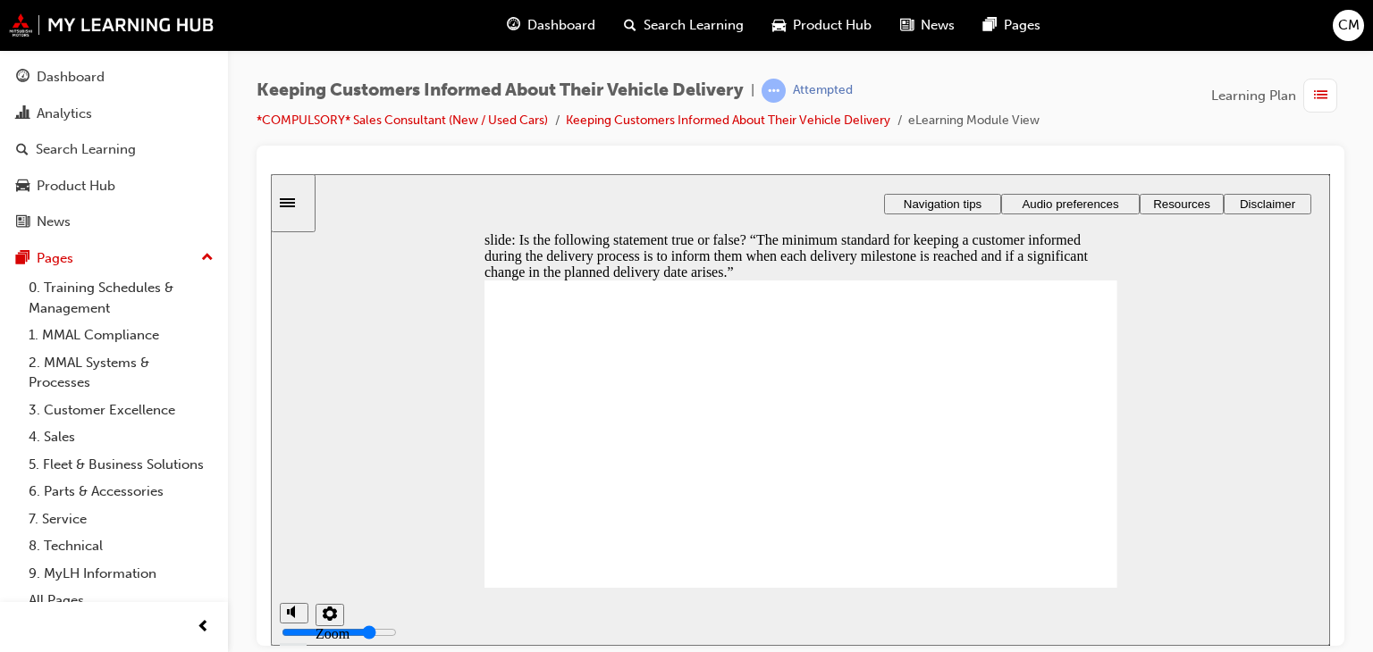
radio input "true"
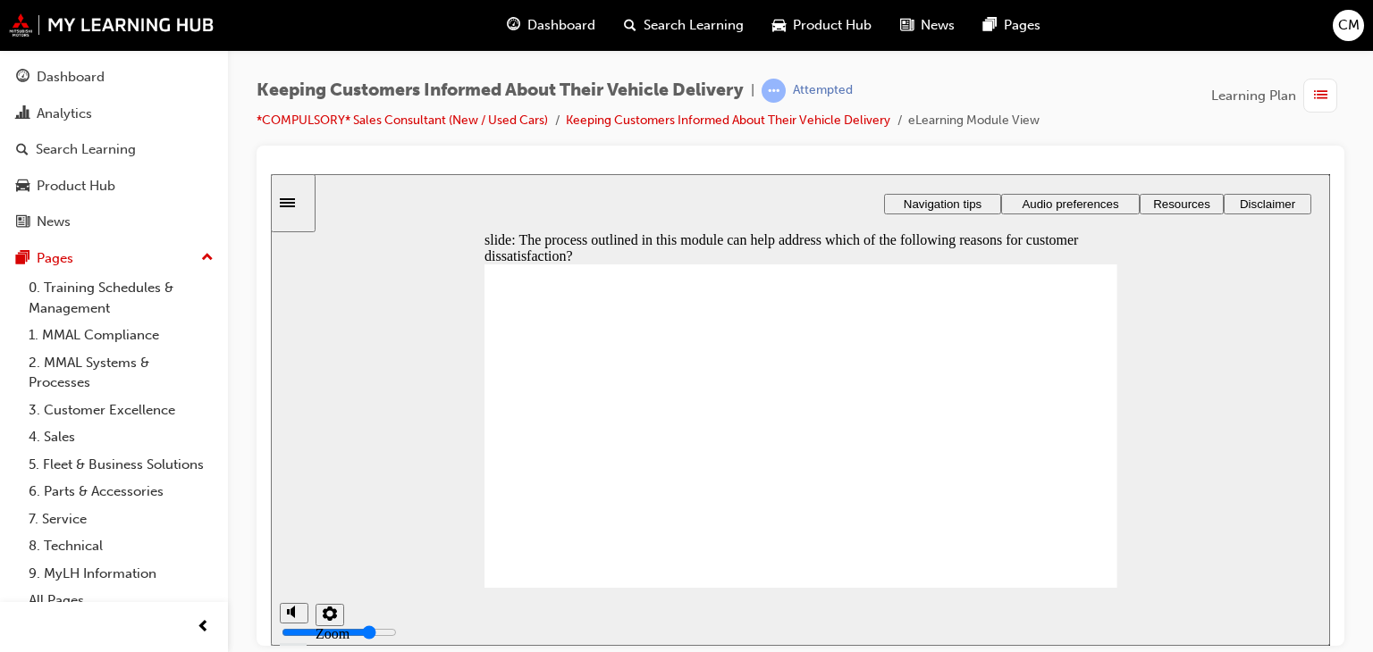
checkbox input "true"
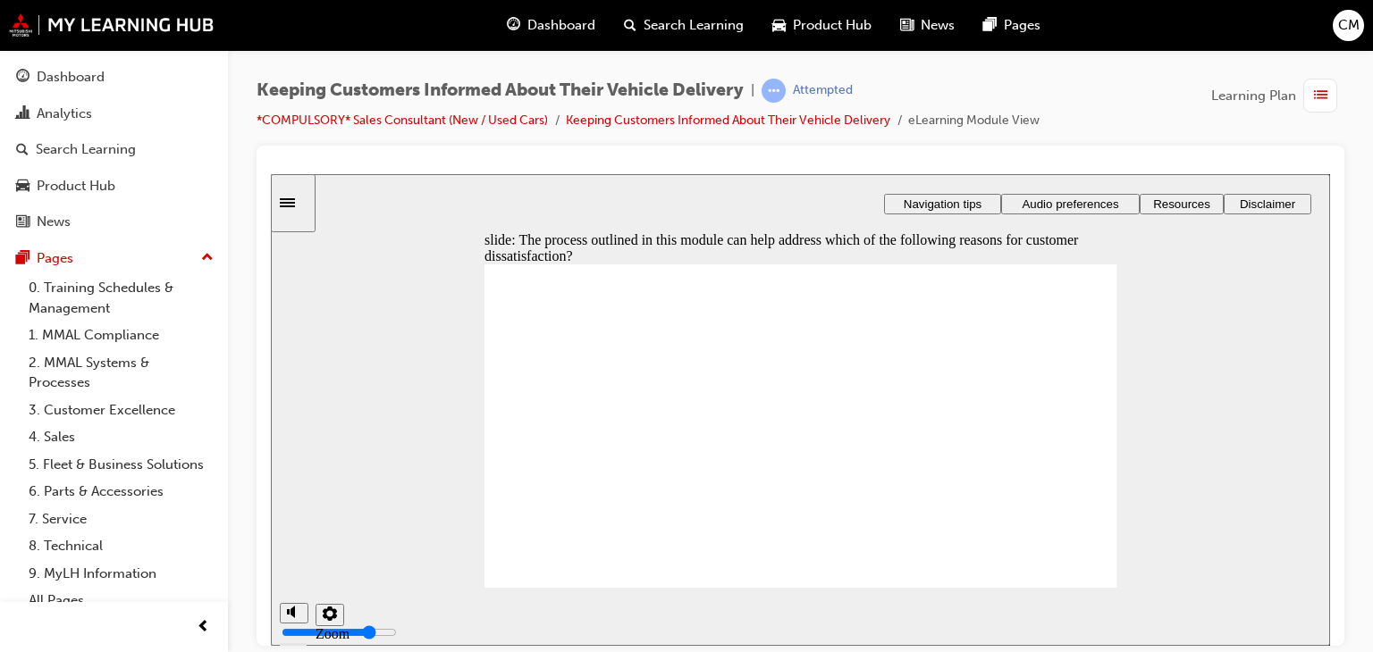
checkbox input "true"
drag, startPoint x: 764, startPoint y: 435, endPoint x: 753, endPoint y: 402, distance: 34.8
drag, startPoint x: 739, startPoint y: 490, endPoint x: 733, endPoint y: 407, distance: 83.3
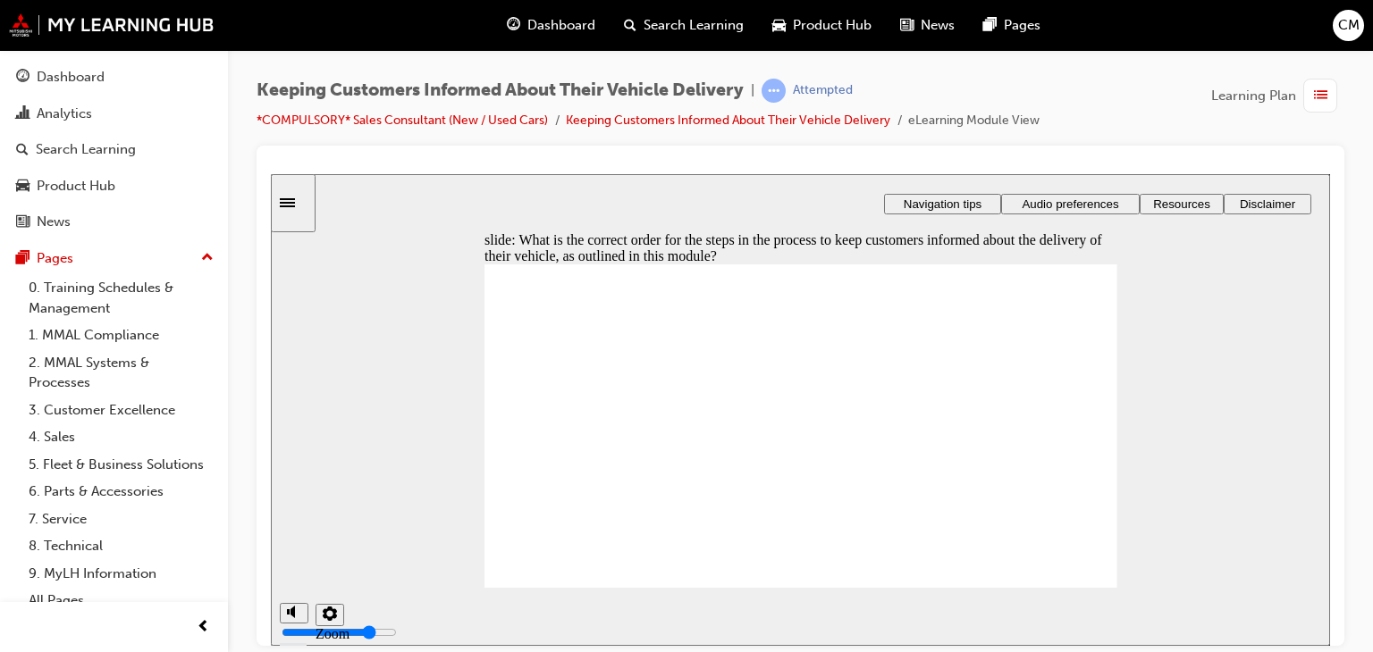
drag, startPoint x: 733, startPoint y: 519, endPoint x: 719, endPoint y: 440, distance: 80.7
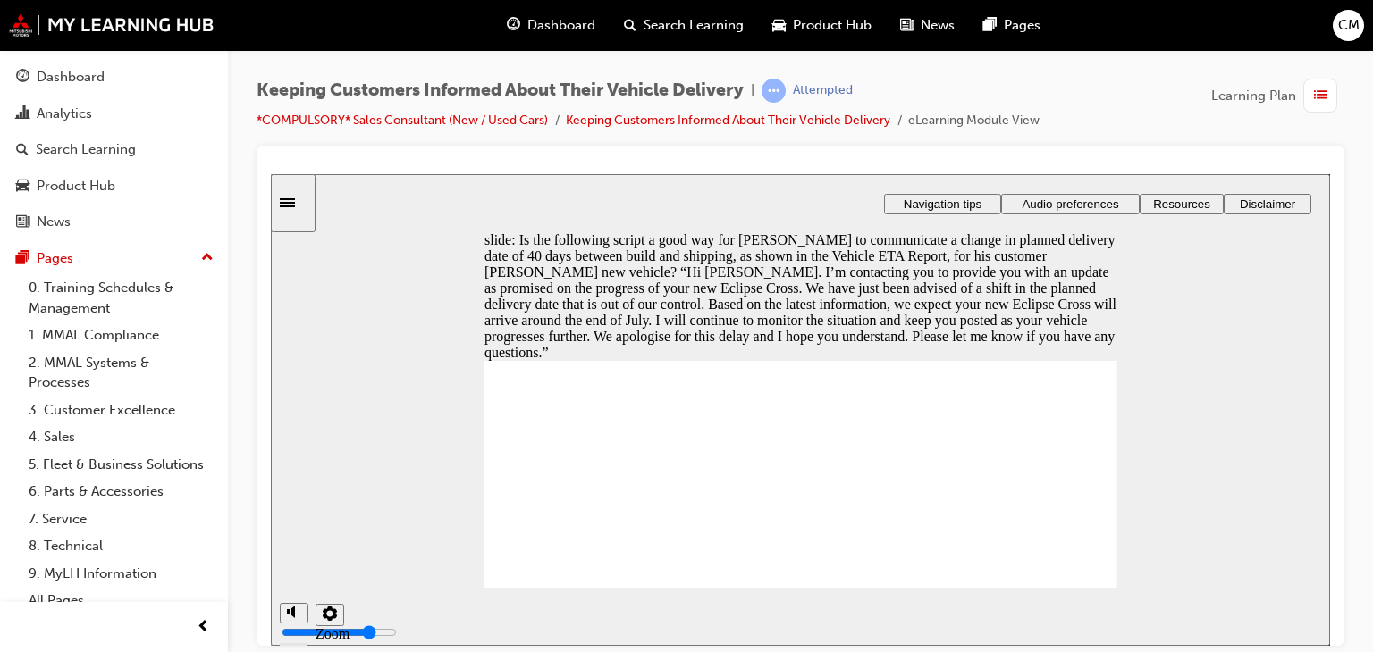
radio input "true"
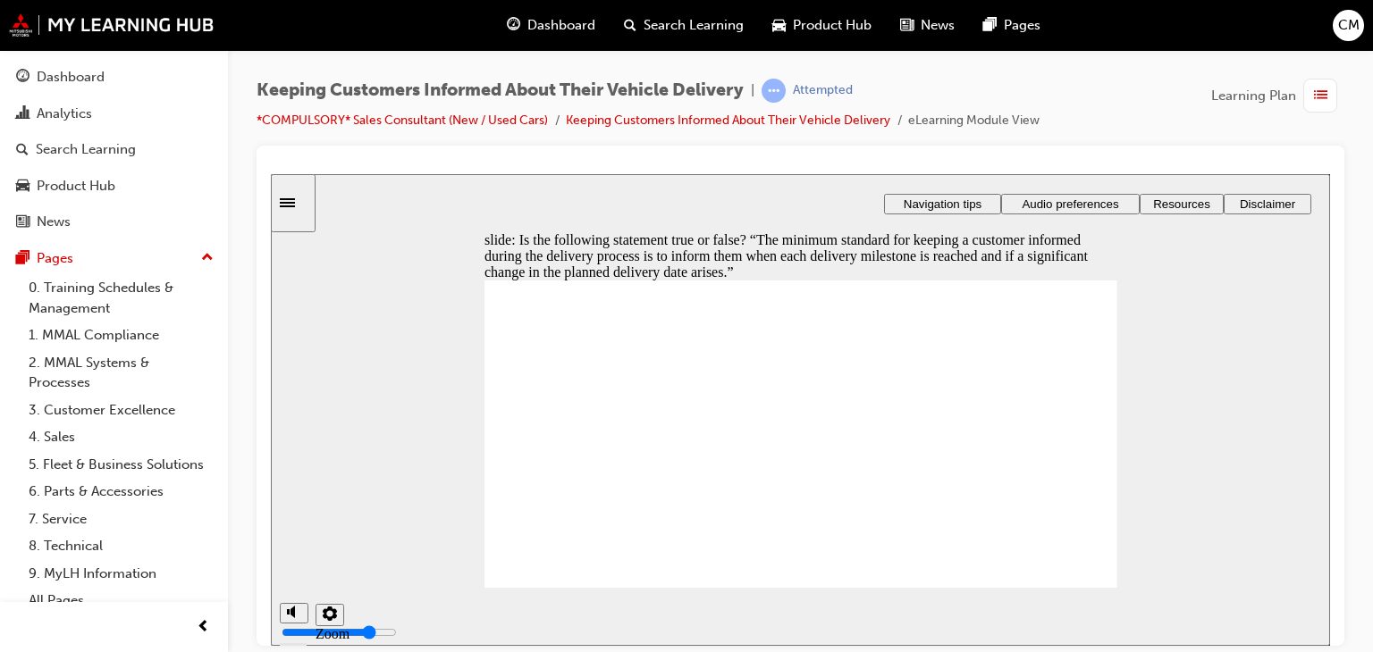
radio input "true"
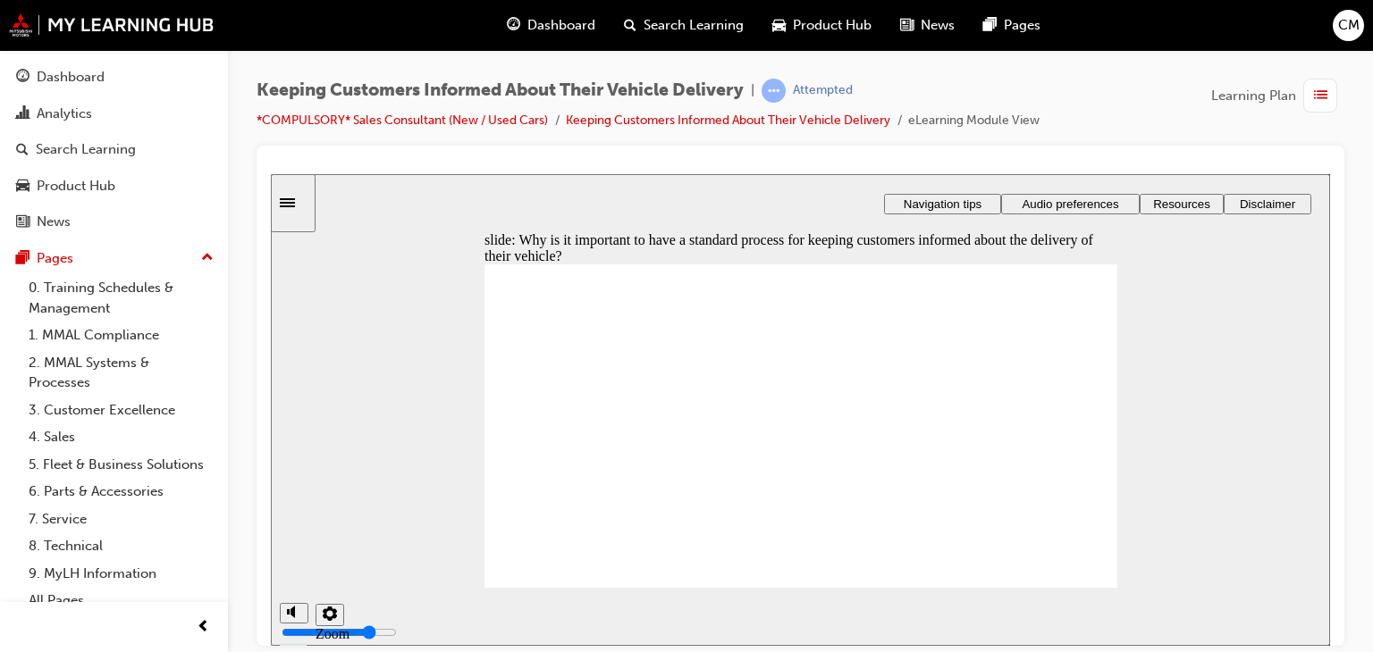
checkbox input "true"
drag, startPoint x: 707, startPoint y: 499, endPoint x: 698, endPoint y: 502, distance: 9.6
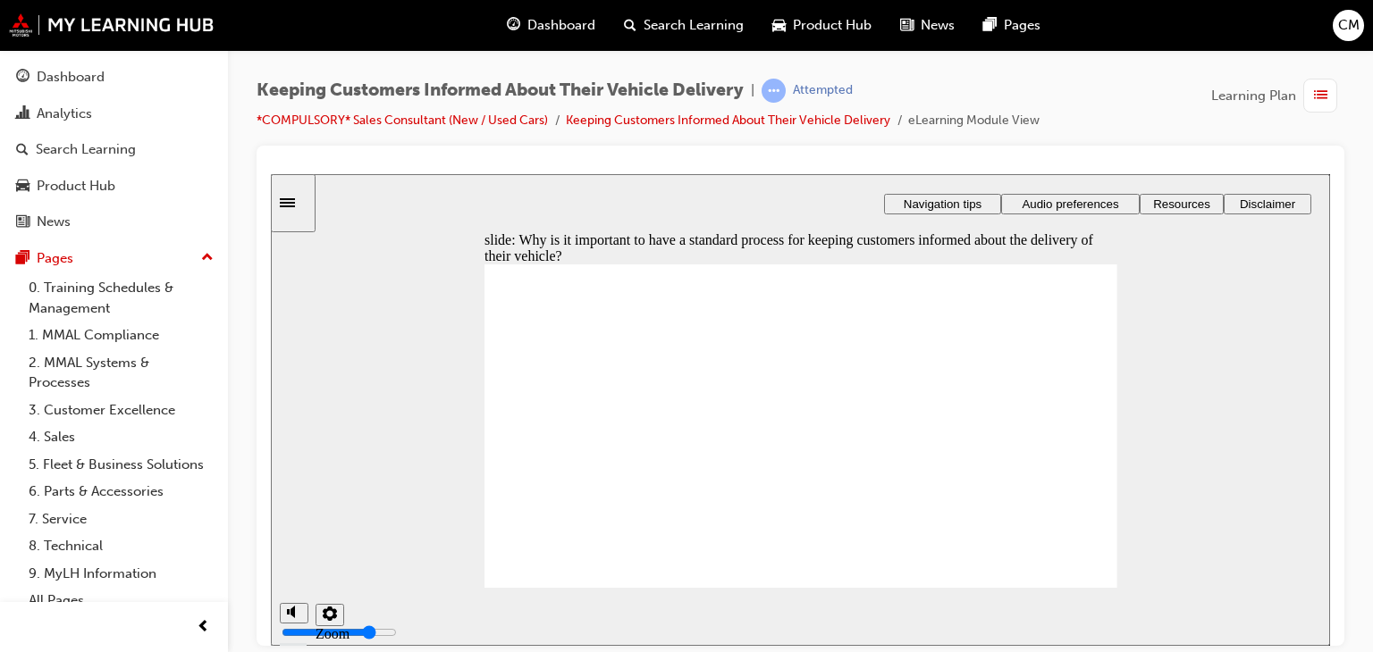
checkbox input "true"
drag, startPoint x: 735, startPoint y: 435, endPoint x: 735, endPoint y: 410, distance: 25.0
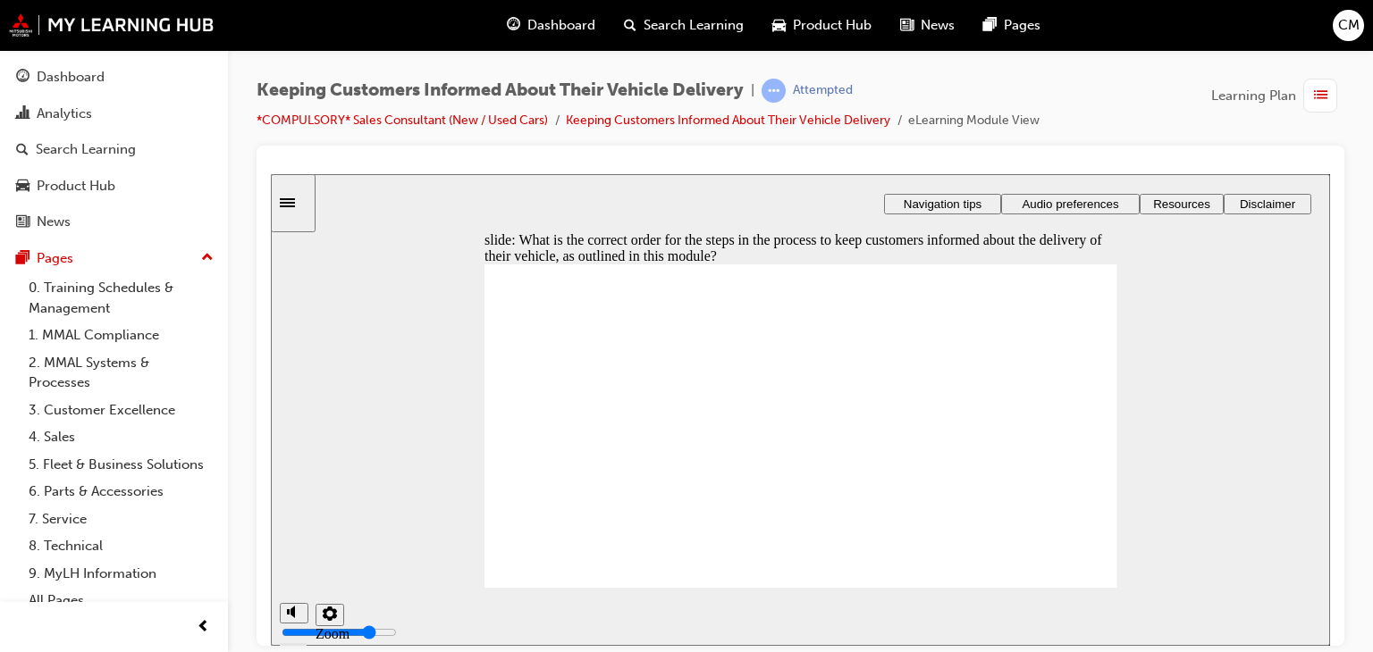
drag, startPoint x: 729, startPoint y: 464, endPoint x: 722, endPoint y: 438, distance: 26.9
drag, startPoint x: 740, startPoint y: 495, endPoint x: 735, endPoint y: 439, distance: 56.6
drag, startPoint x: 733, startPoint y: 516, endPoint x: 733, endPoint y: 489, distance: 26.8
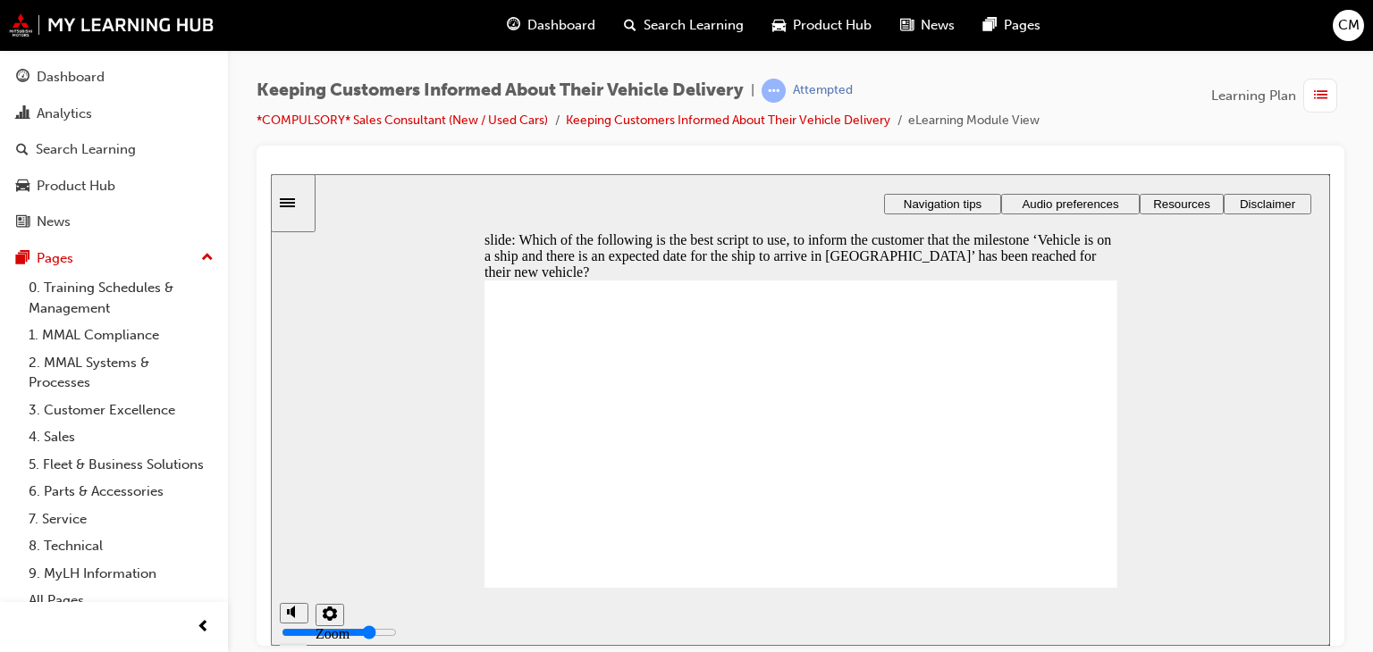
radio input "true"
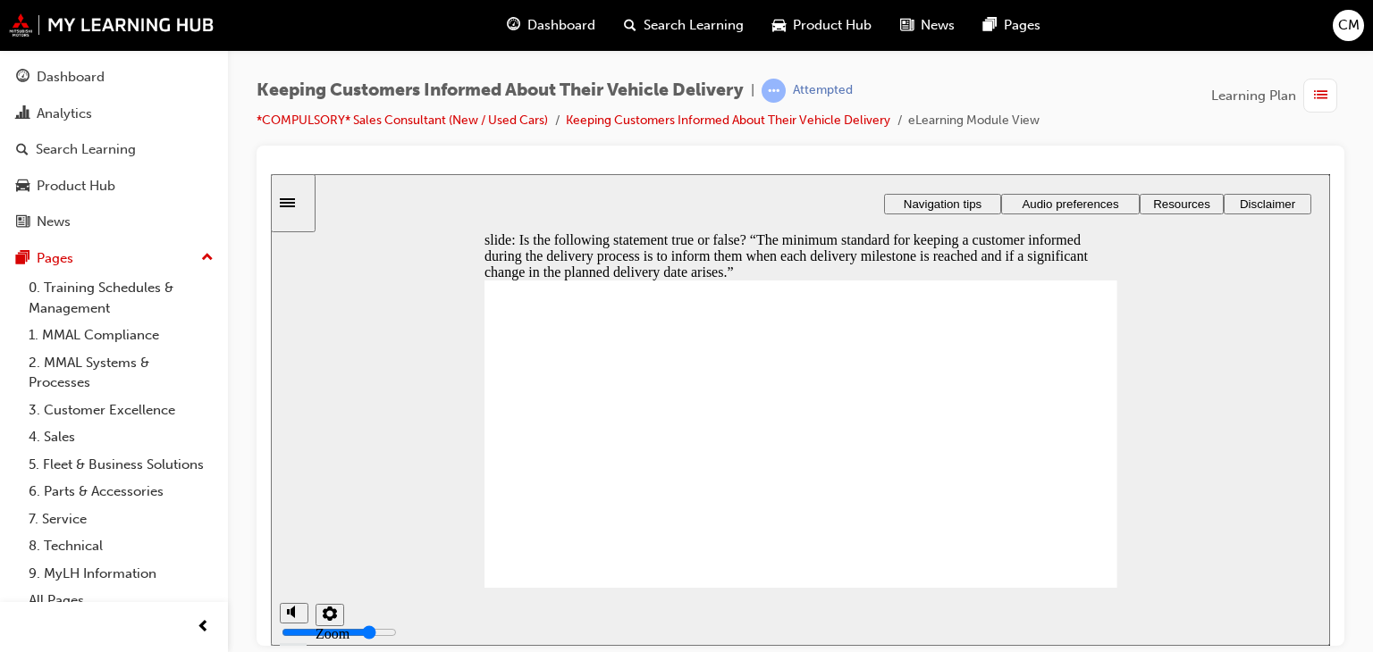
radio input "true"
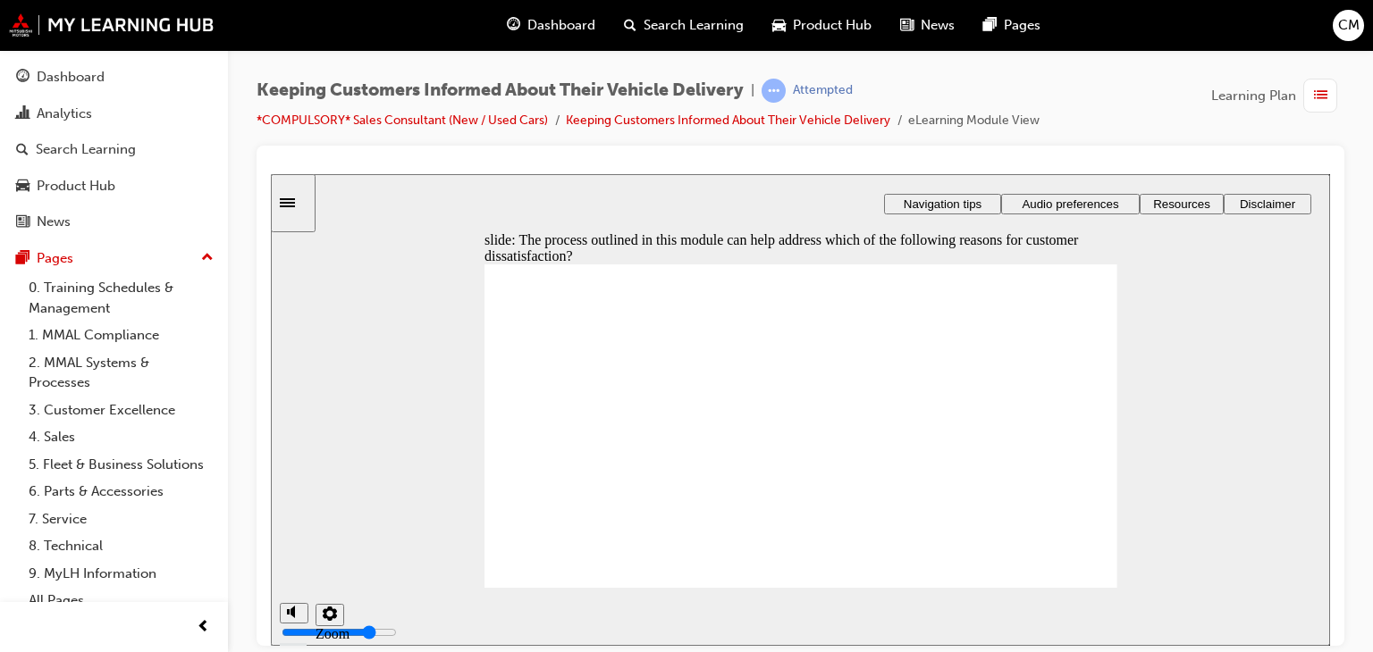
checkbox input "true"
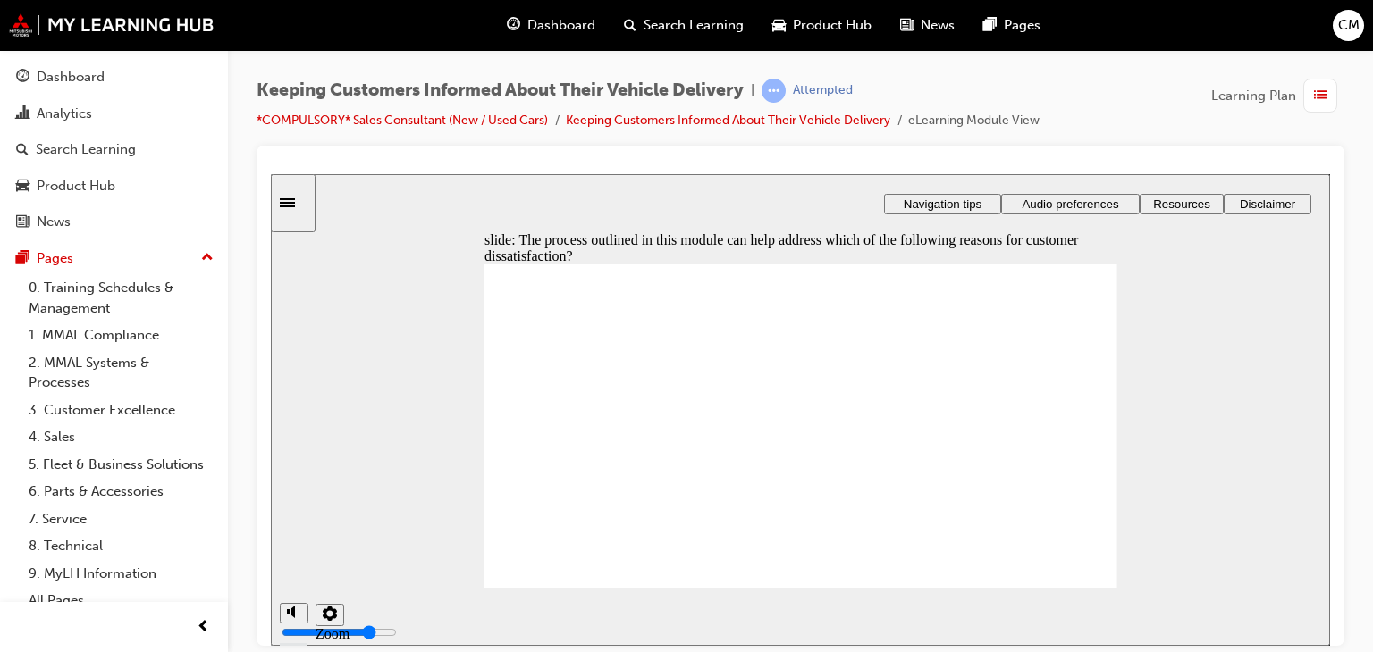
drag, startPoint x: 843, startPoint y: 492, endPoint x: 843, endPoint y: 406, distance: 86.7
drag, startPoint x: 696, startPoint y: 487, endPoint x: 697, endPoint y: 439, distance: 48.3
drag, startPoint x: 715, startPoint y: 490, endPoint x: 715, endPoint y: 464, distance: 25.9
drag, startPoint x: 713, startPoint y: 490, endPoint x: 713, endPoint y: 437, distance: 52.7
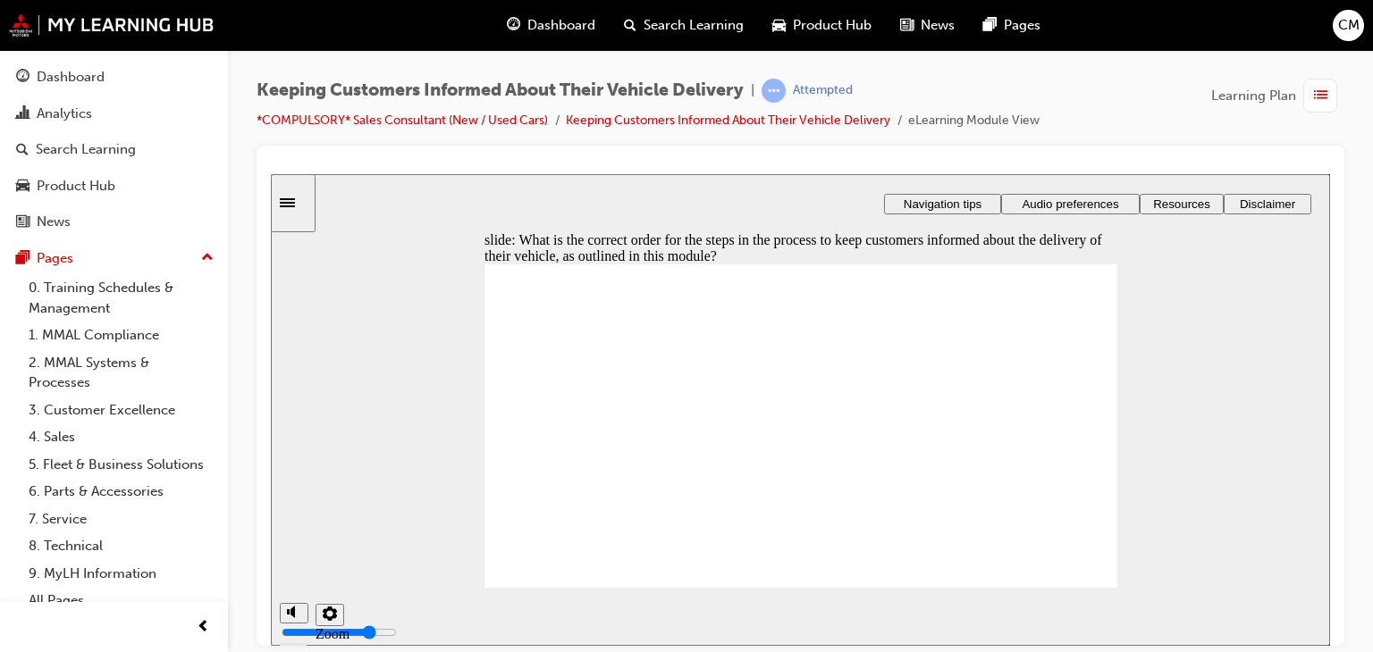
drag, startPoint x: 717, startPoint y: 491, endPoint x: 718, endPoint y: 467, distance: 23.3
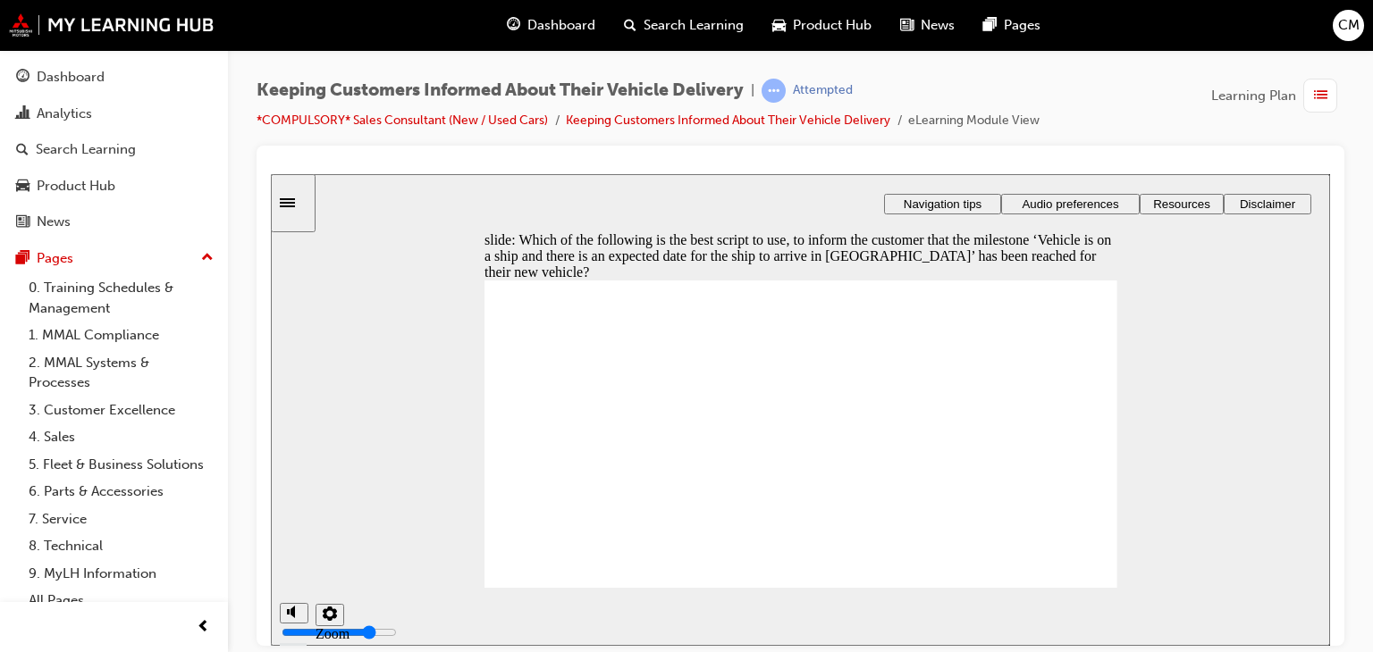
radio input "true"
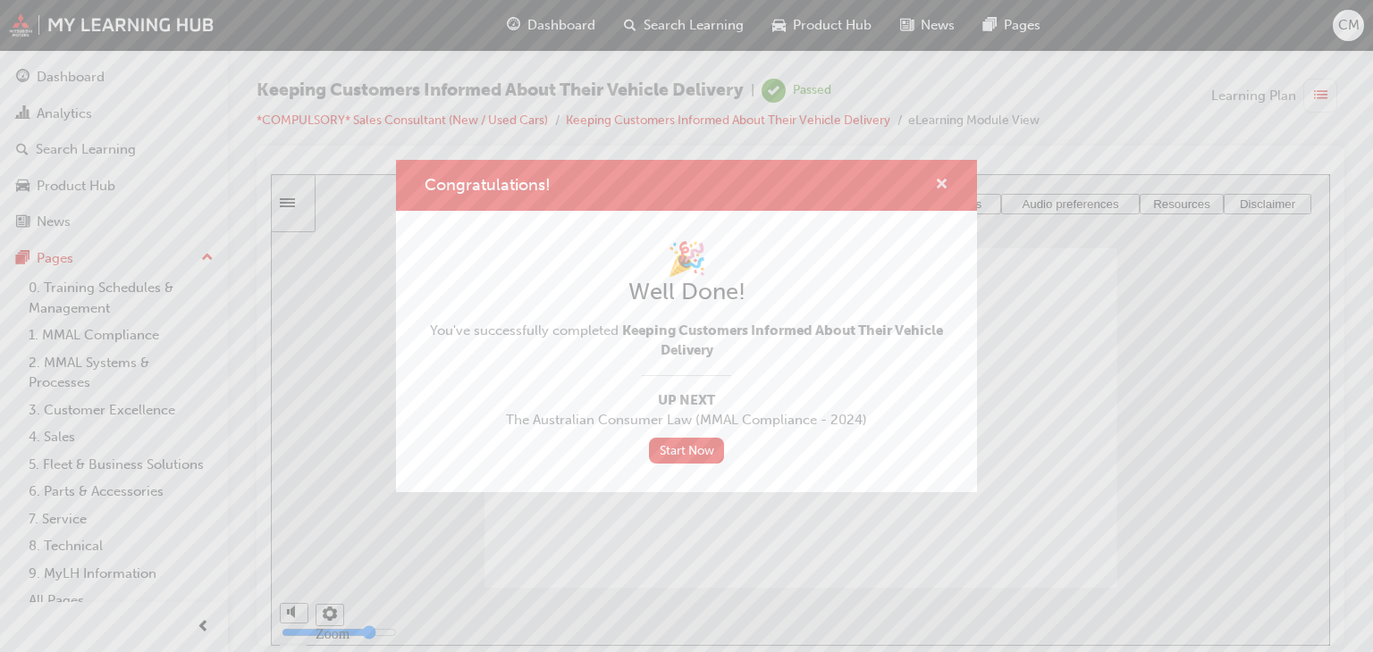
click at [946, 184] on span "cross-icon" at bounding box center [941, 186] width 13 height 16
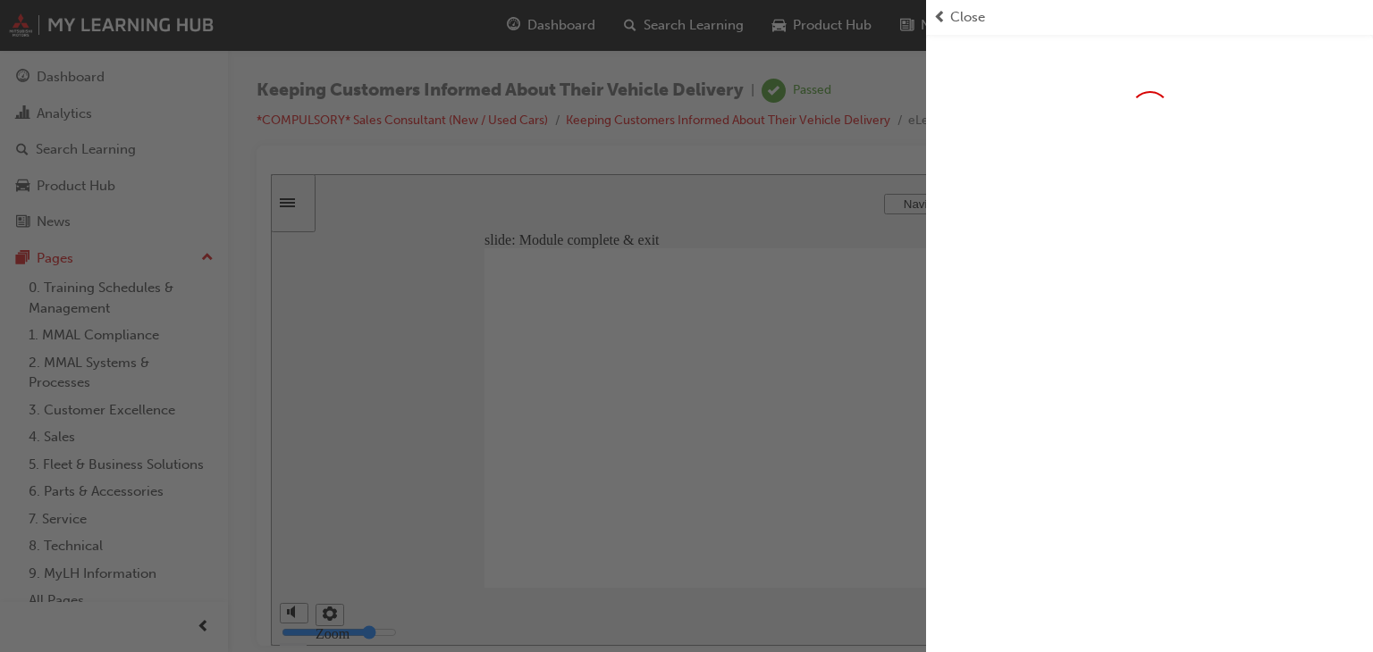
click at [972, 19] on span "Close" at bounding box center [967, 17] width 35 height 21
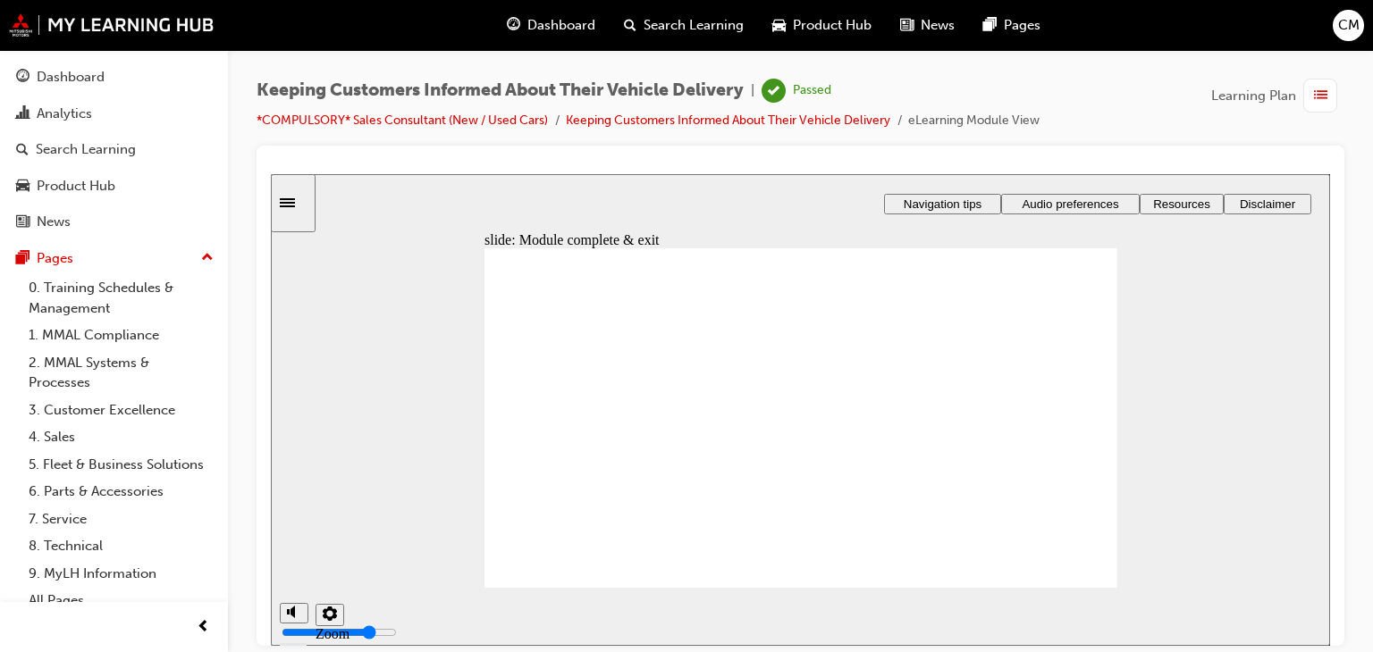
click at [517, 38] on div "Dashboard" at bounding box center [550, 25] width 117 height 37
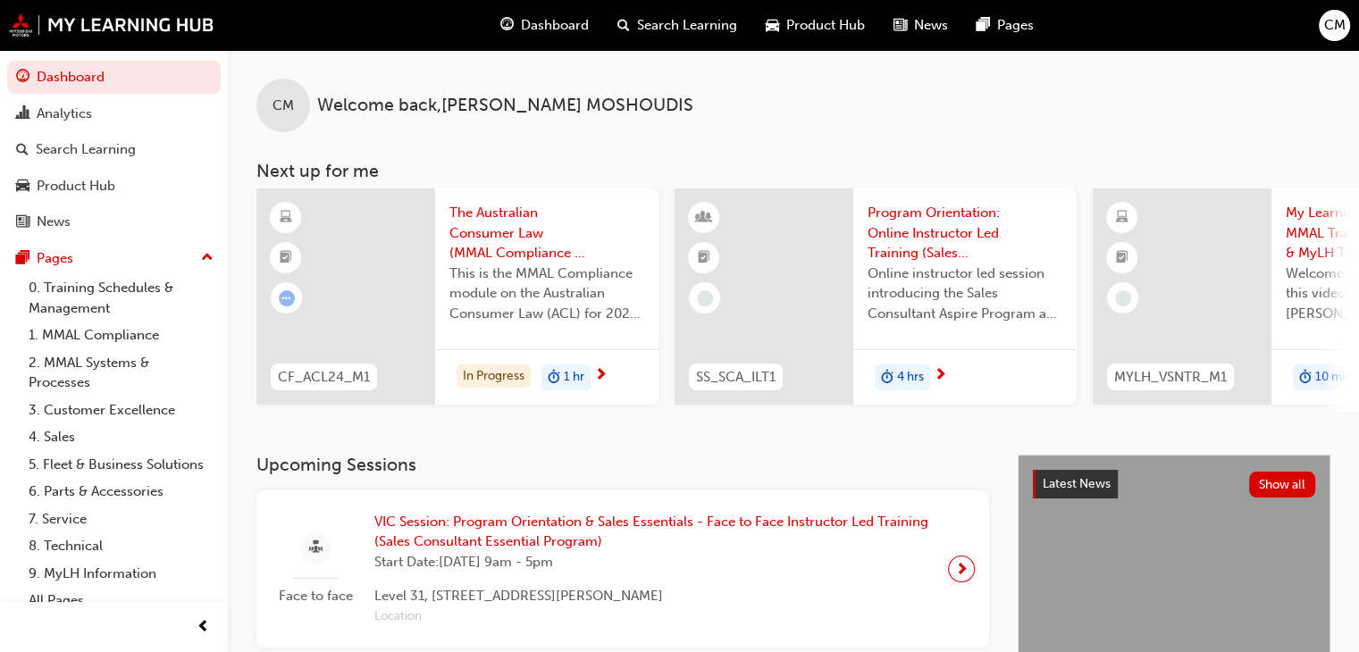
click at [542, 37] on div "Dashboard" at bounding box center [544, 25] width 117 height 37
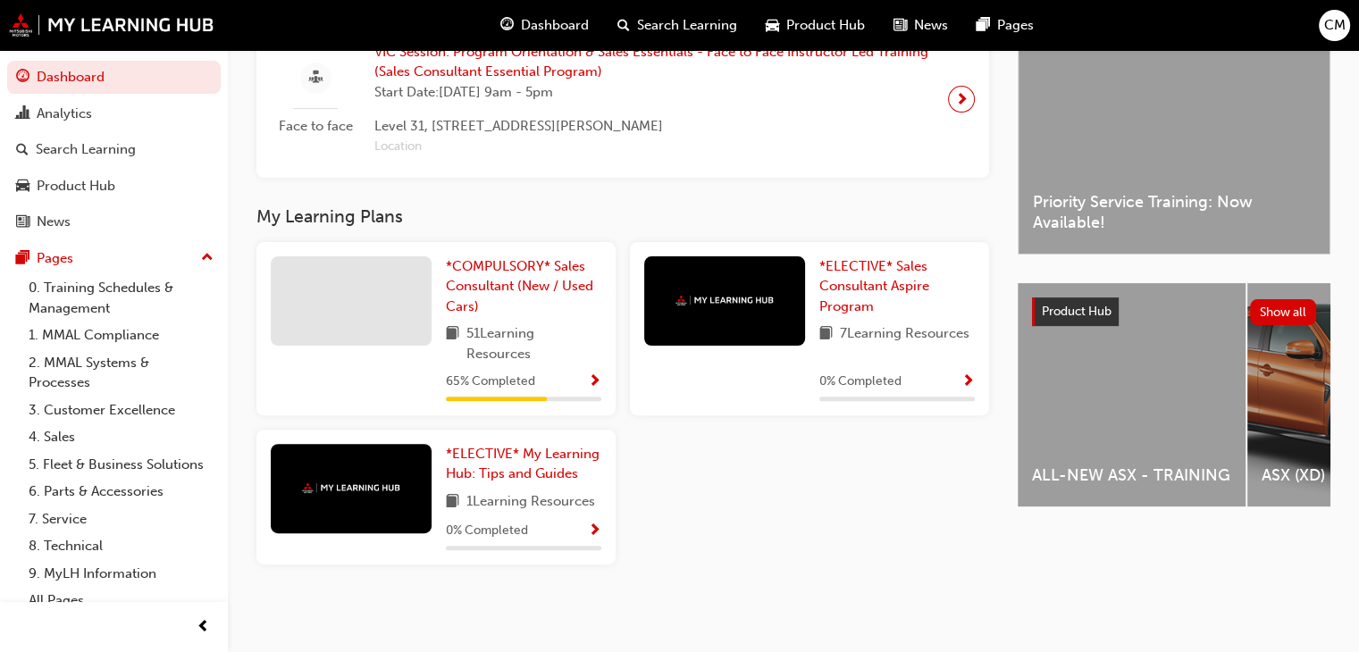
scroll to position [476, 0]
click at [564, 389] on div "65 % Completed" at bounding box center [523, 382] width 155 height 22
click at [586, 380] on div "65 % Completed" at bounding box center [523, 382] width 155 height 22
click at [592, 374] on span "Show Progress" at bounding box center [594, 382] width 13 height 16
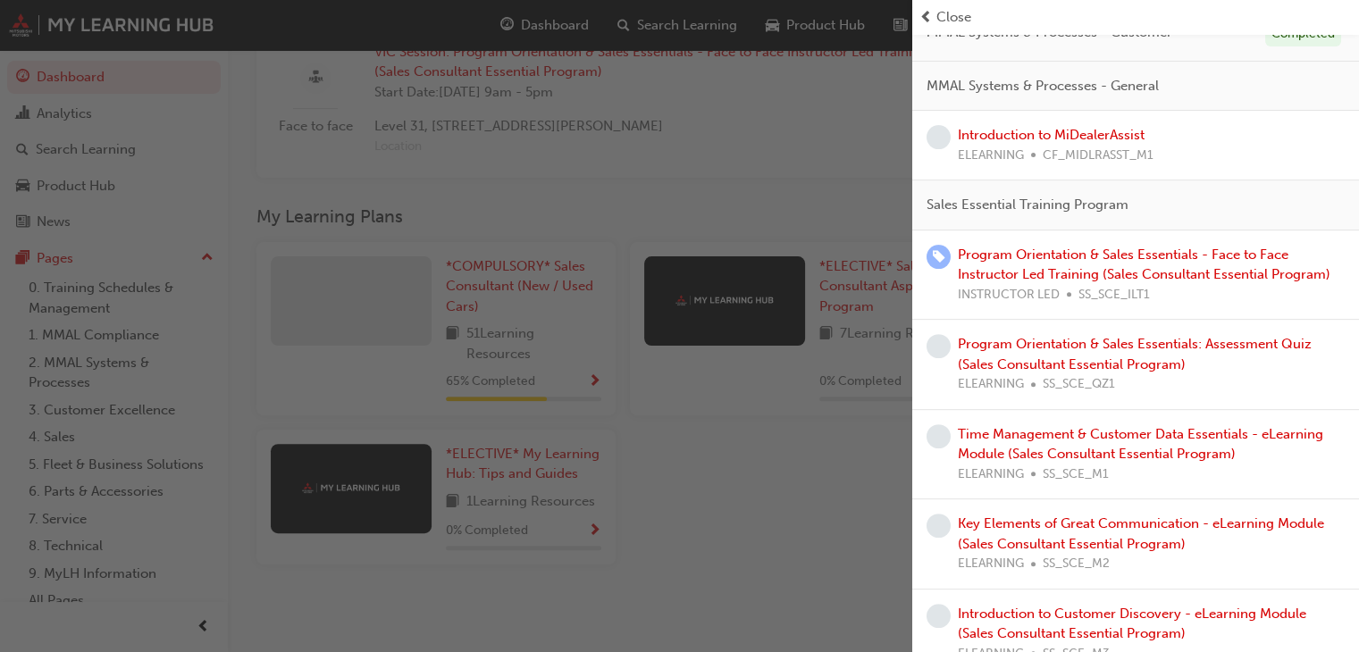
scroll to position [626, 0]
